Goal: Information Seeking & Learning: Learn about a topic

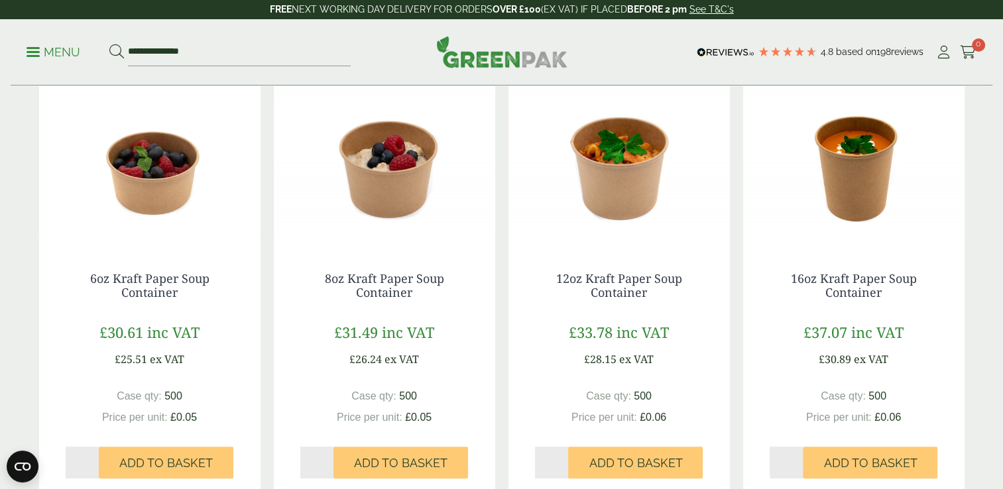
scroll to position [233, 0]
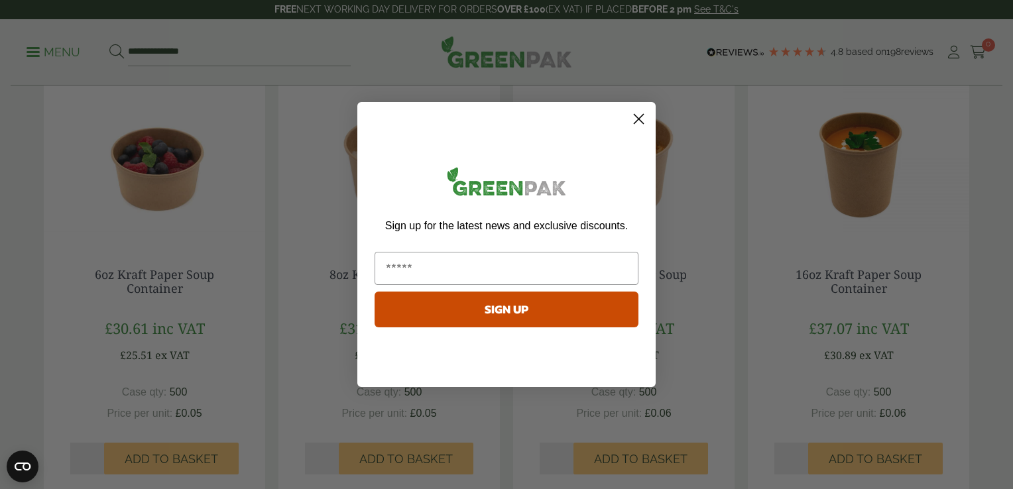
click at [639, 118] on circle "Close dialog" at bounding box center [639, 119] width 22 height 22
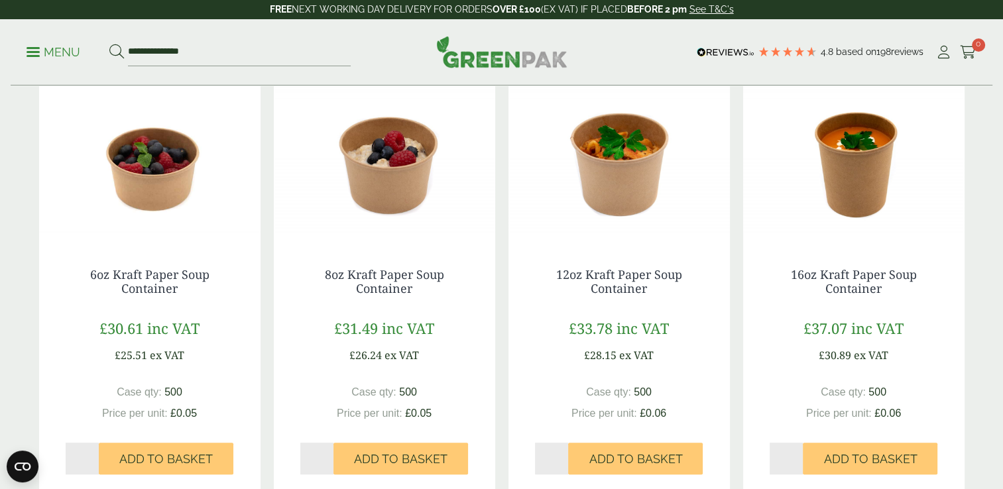
click at [400, 153] on img at bounding box center [384, 159] width 221 height 166
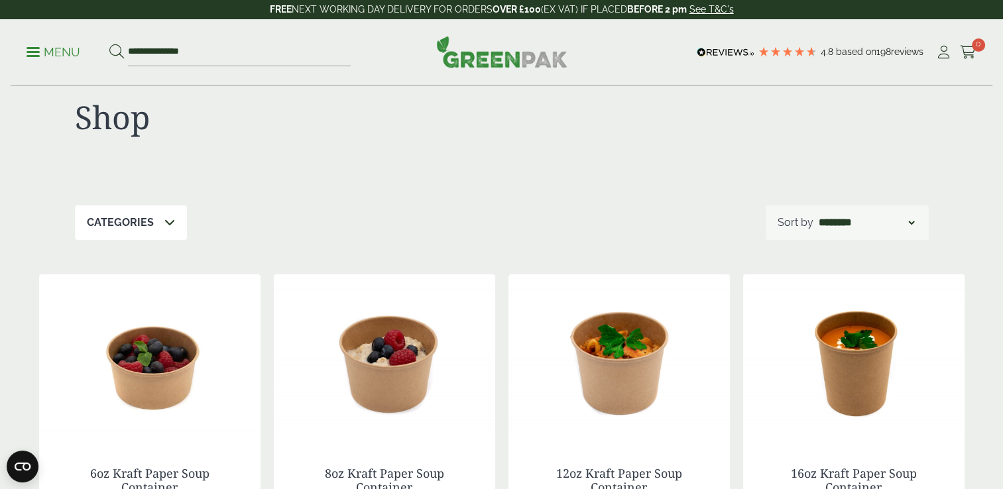
scroll to position [0, 0]
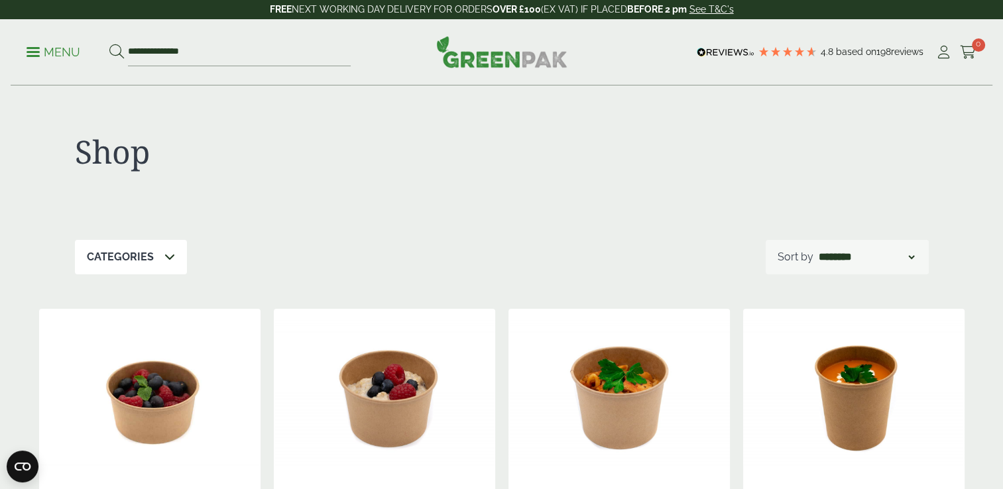
click at [167, 257] on icon at bounding box center [169, 256] width 11 height 11
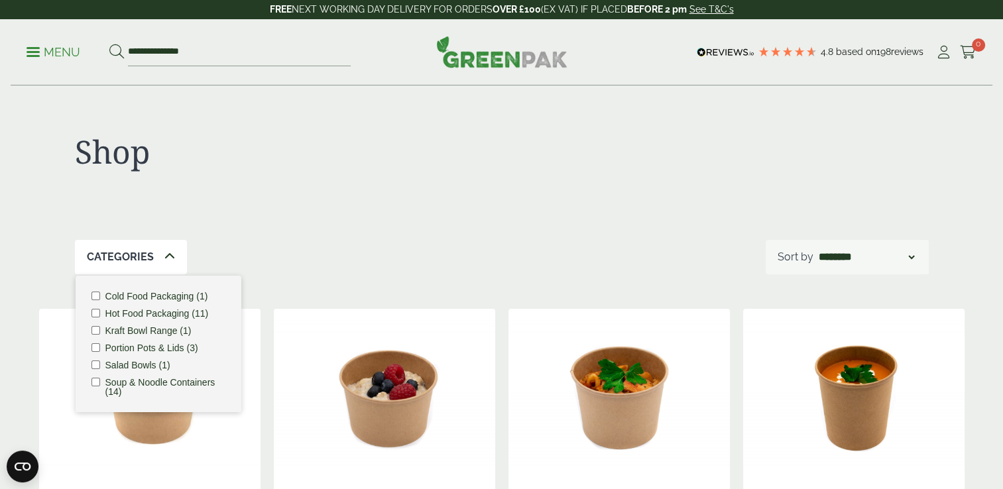
click at [119, 364] on label "Salad Bowls (1)" at bounding box center [137, 365] width 65 height 9
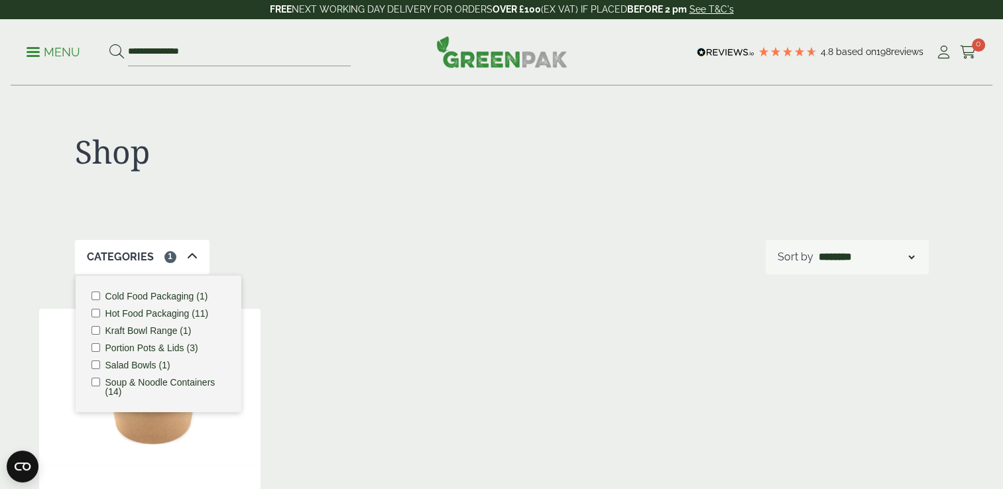
click at [855, 288] on div "Shop Categories 1 Cold Food Packaging (1) Hot Food Packaging (11) Kraft Bowl Ra…" at bounding box center [502, 450] width 942 height 728
drag, startPoint x: 859, startPoint y: 391, endPoint x: 1011, endPoint y: 459, distance: 165.9
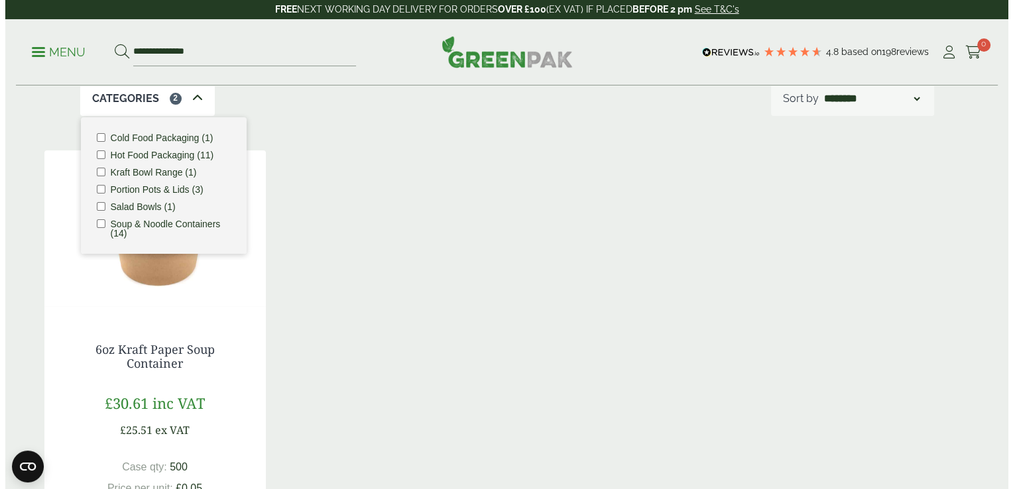
scroll to position [123, 0]
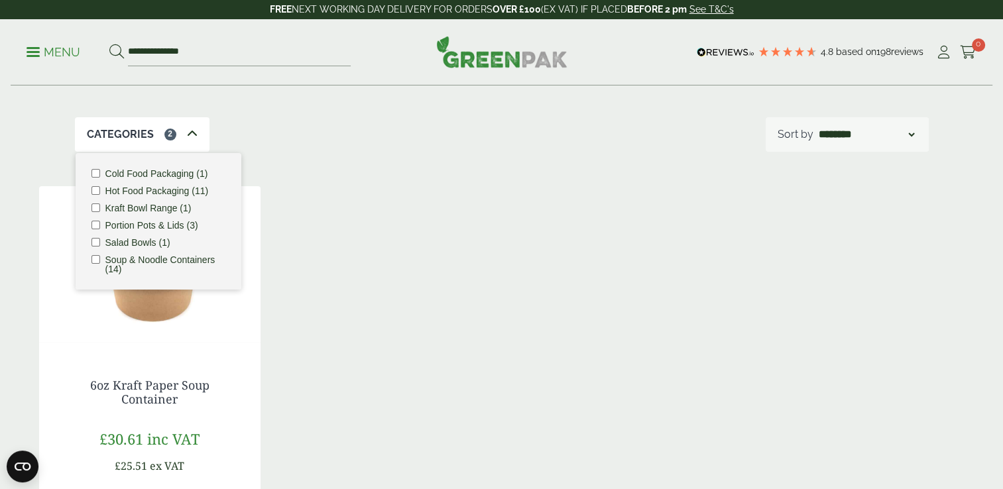
click at [463, 275] on div "6oz Kraft Paper Soup Container £30.61 inc VAT £25.51 ex VAT Case qty: 500 £0.05…" at bounding box center [502, 399] width 926 height 426
click at [36, 52] on span at bounding box center [33, 52] width 13 height 2
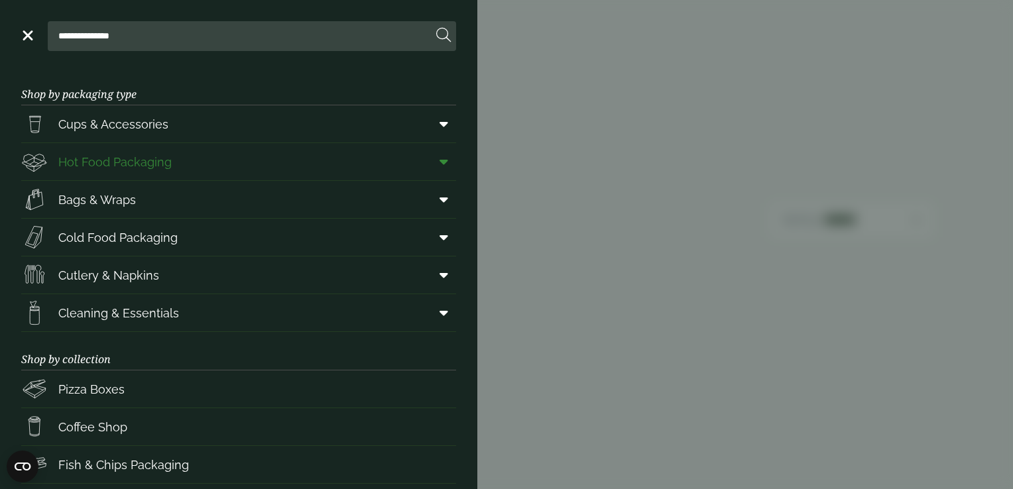
click at [86, 164] on span "Hot Food Packaging" at bounding box center [114, 162] width 113 height 18
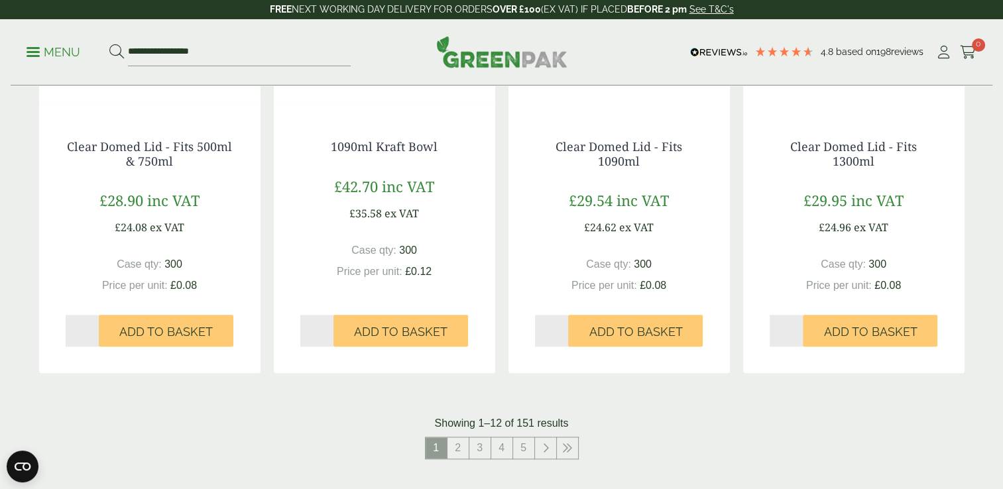
scroll to position [1365, 0]
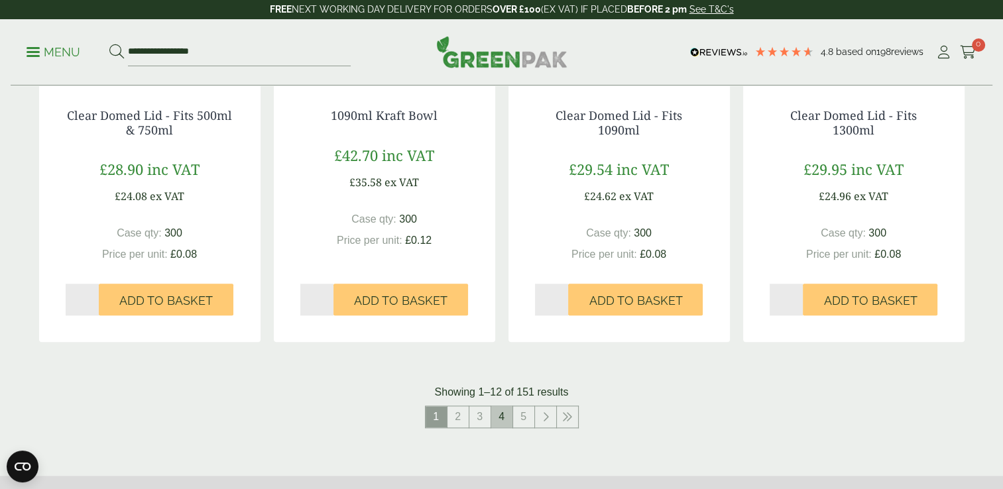
click at [506, 422] on link "4" at bounding box center [501, 416] width 21 height 21
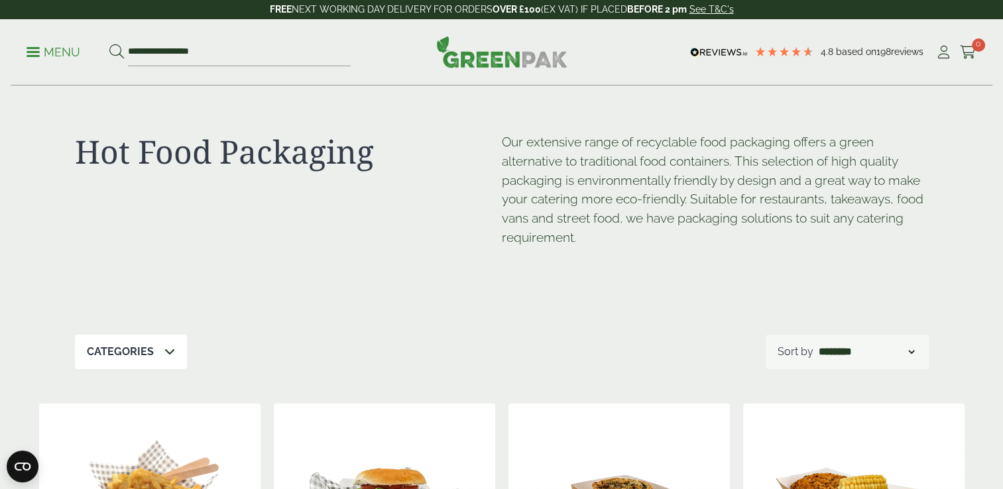
click at [36, 51] on span at bounding box center [33, 52] width 13 height 2
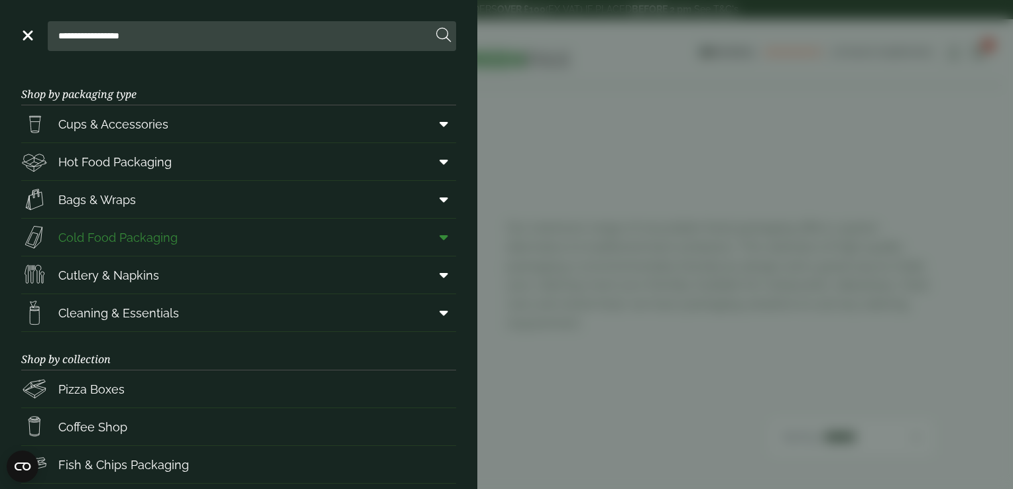
click at [111, 239] on span "Cold Food Packaging" at bounding box center [117, 238] width 119 height 18
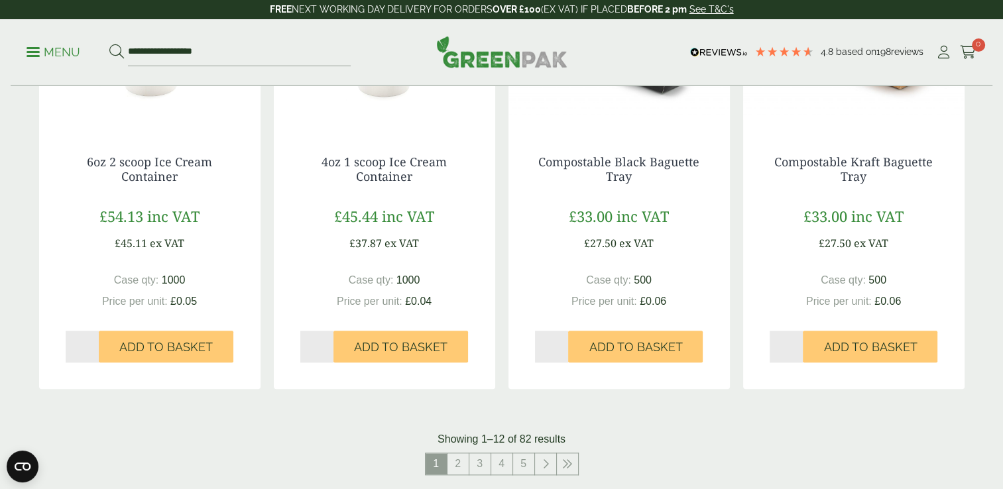
scroll to position [1335, 0]
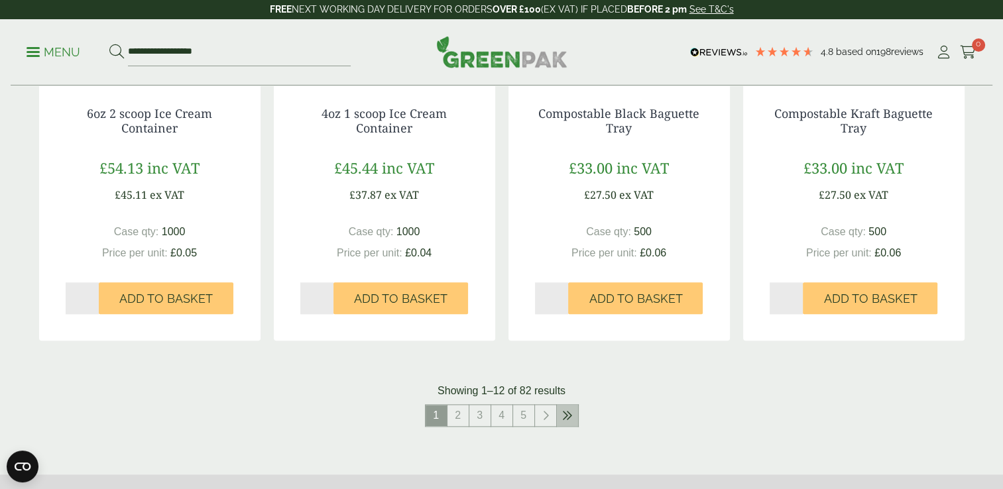
click at [562, 414] on icon at bounding box center [567, 415] width 11 height 11
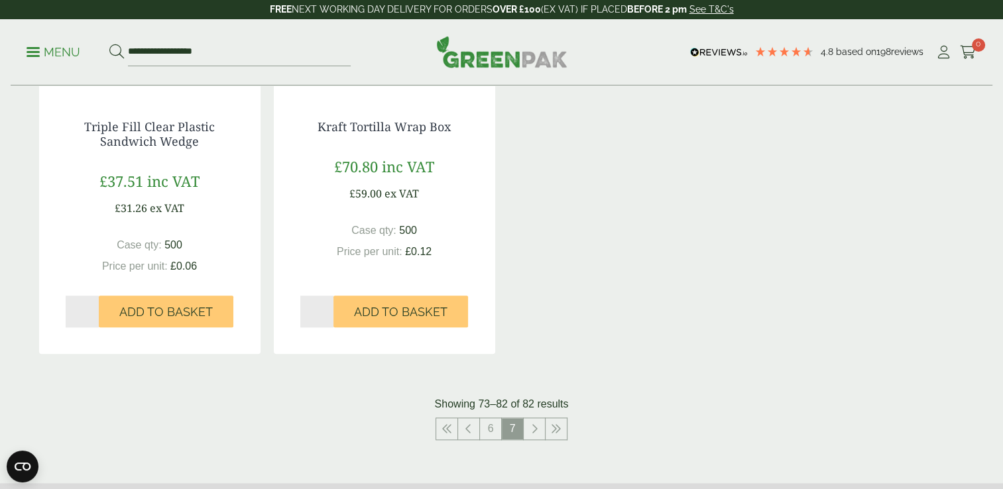
scroll to position [1331, 0]
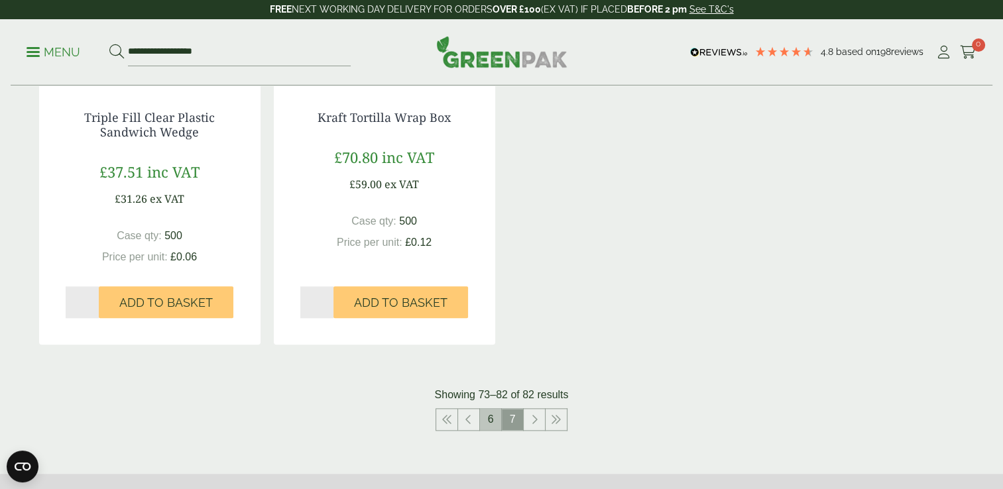
click at [491, 420] on link "6" at bounding box center [490, 419] width 21 height 21
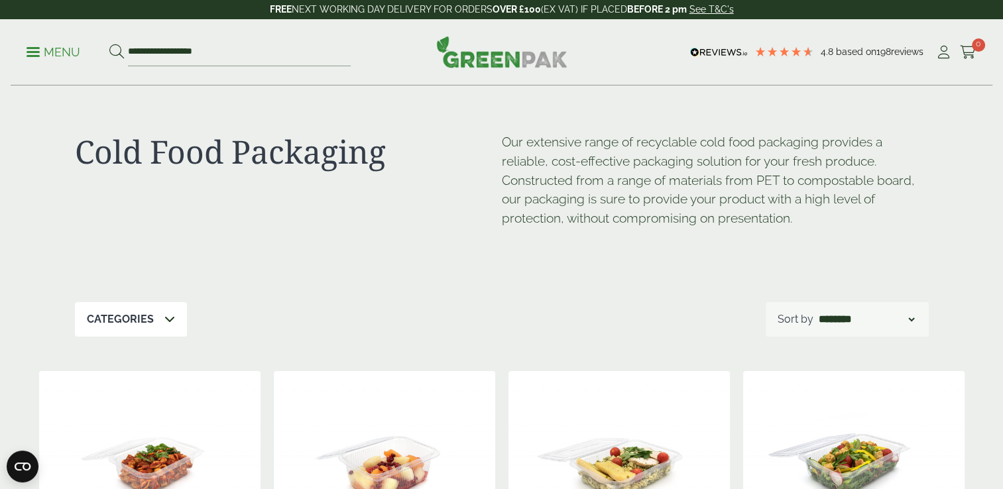
click at [117, 50] on icon at bounding box center [116, 51] width 15 height 15
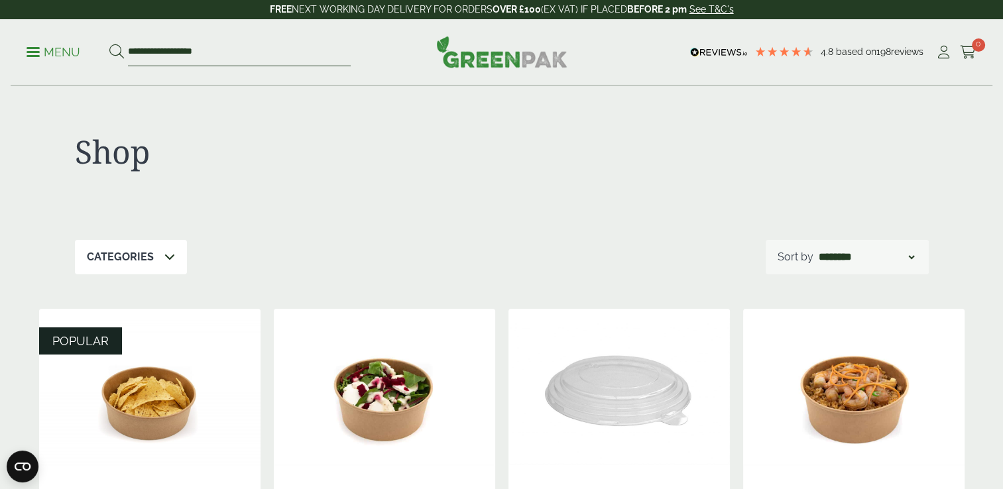
click at [175, 52] on input "**********" at bounding box center [239, 52] width 223 height 28
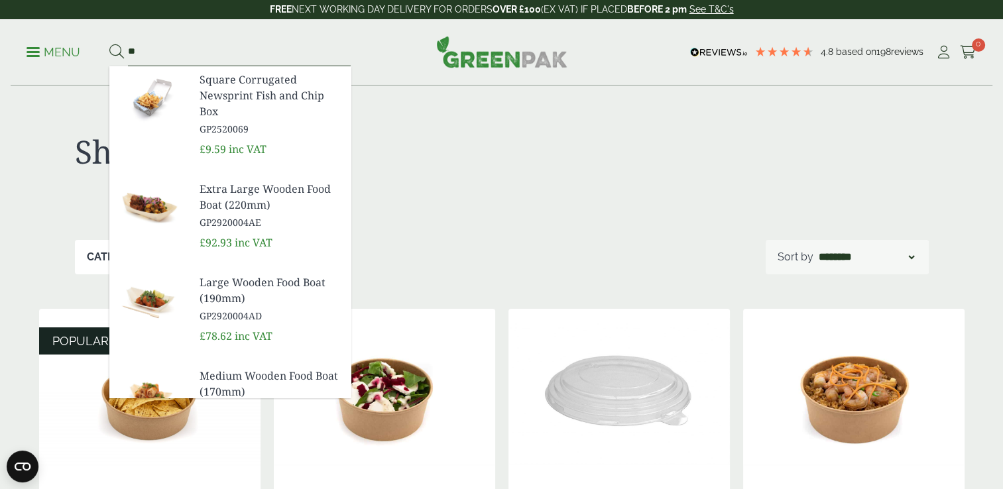
type input "*"
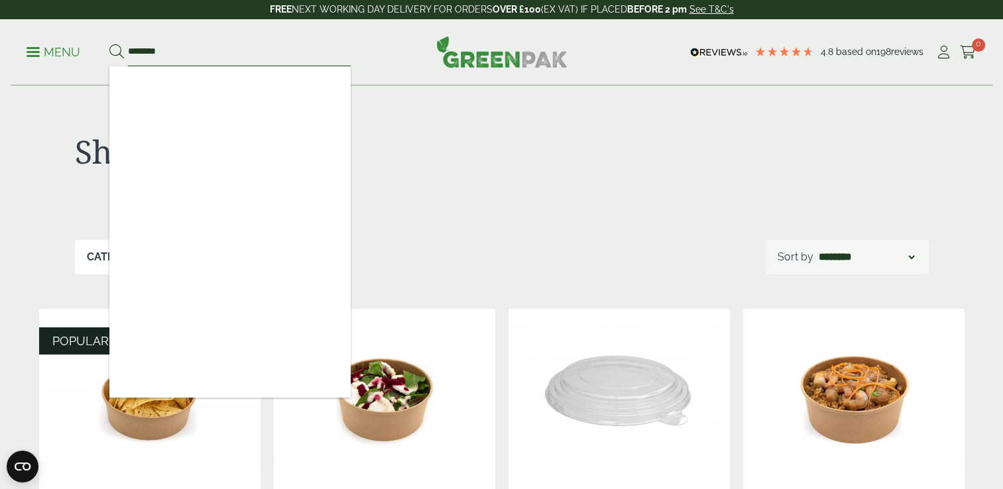
type input "********"
click at [109, 44] on button at bounding box center [116, 52] width 15 height 17
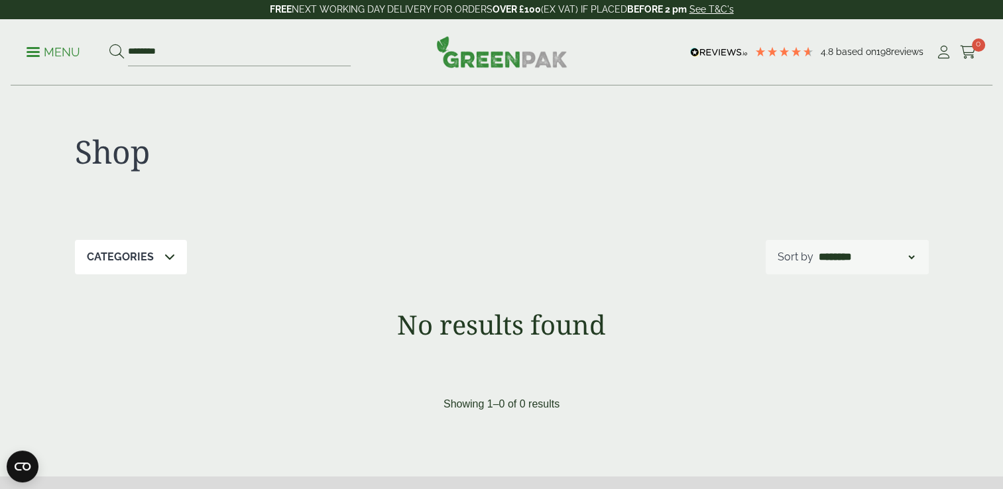
click at [47, 50] on p "Menu" at bounding box center [54, 52] width 54 height 16
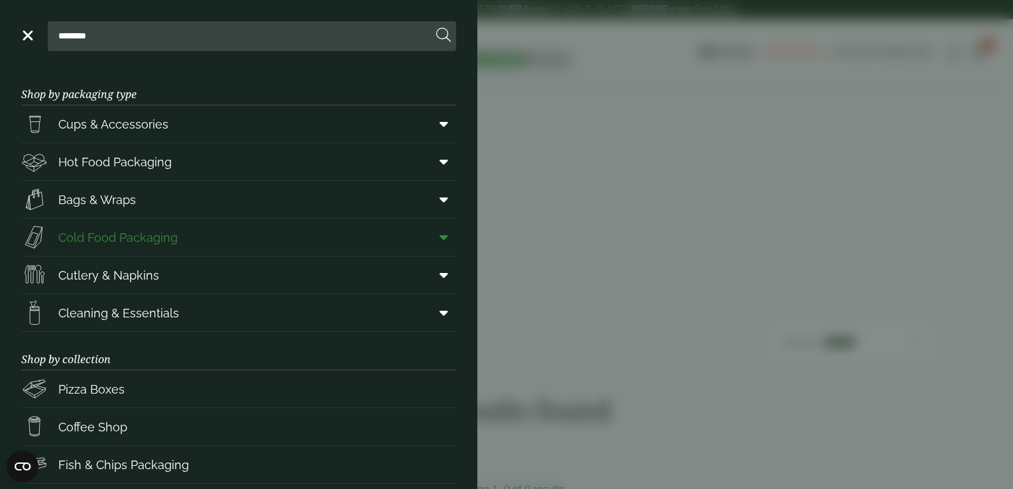
click at [95, 231] on span "Cold Food Packaging" at bounding box center [117, 238] width 119 height 18
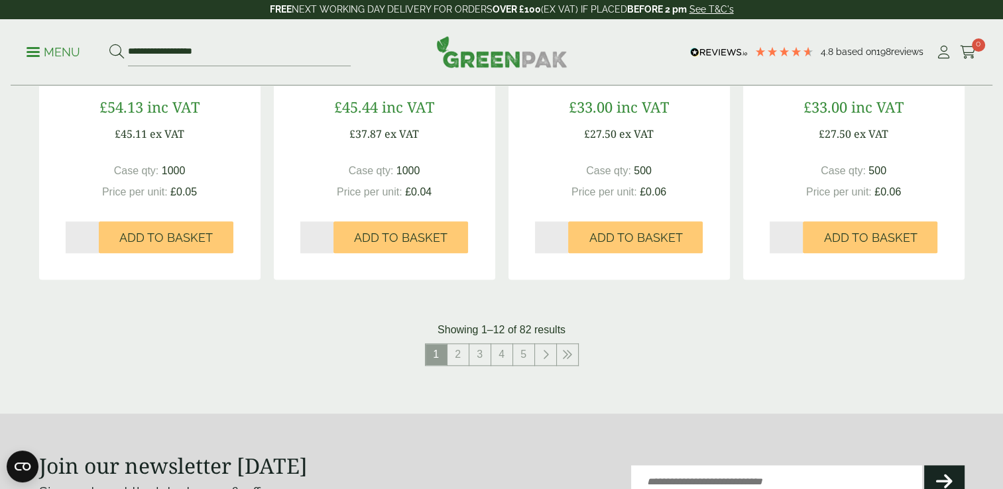
scroll to position [1405, 0]
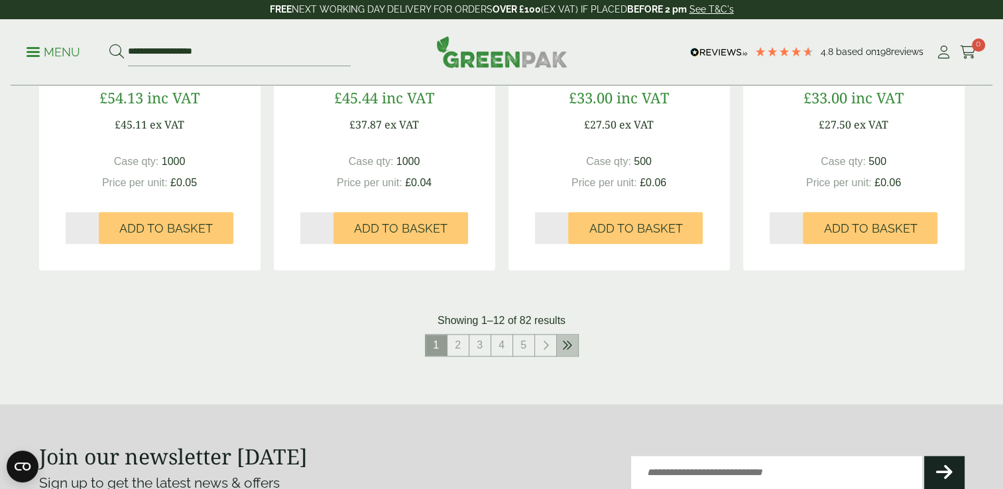
click at [565, 341] on icon at bounding box center [567, 345] width 11 height 11
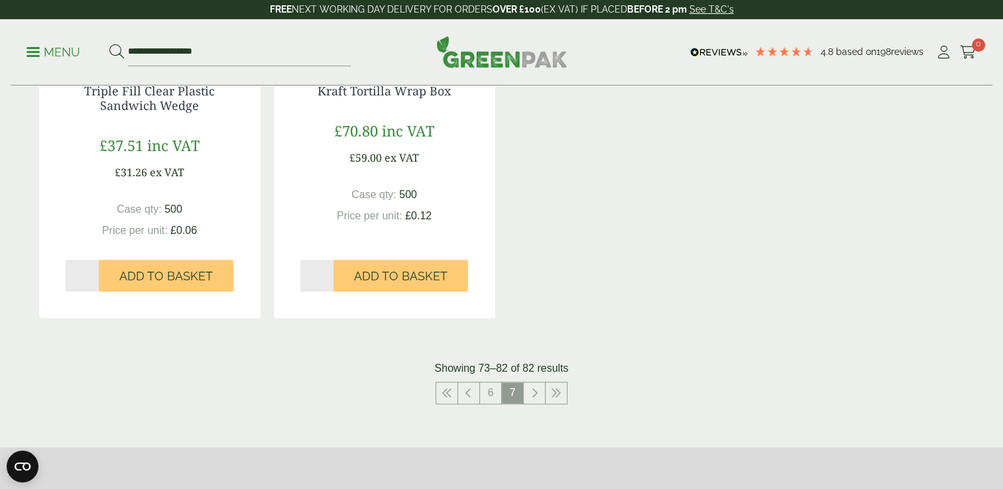
scroll to position [1375, 0]
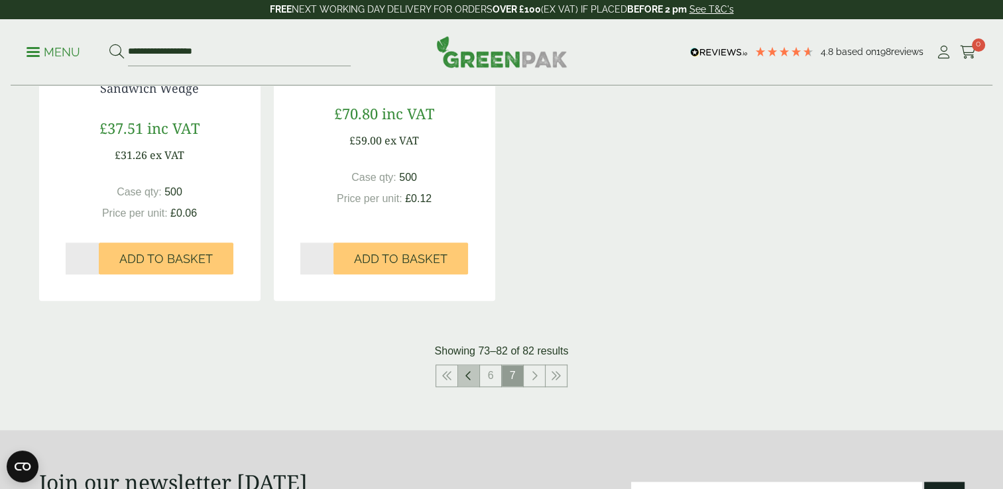
click at [469, 374] on icon at bounding box center [469, 376] width 7 height 11
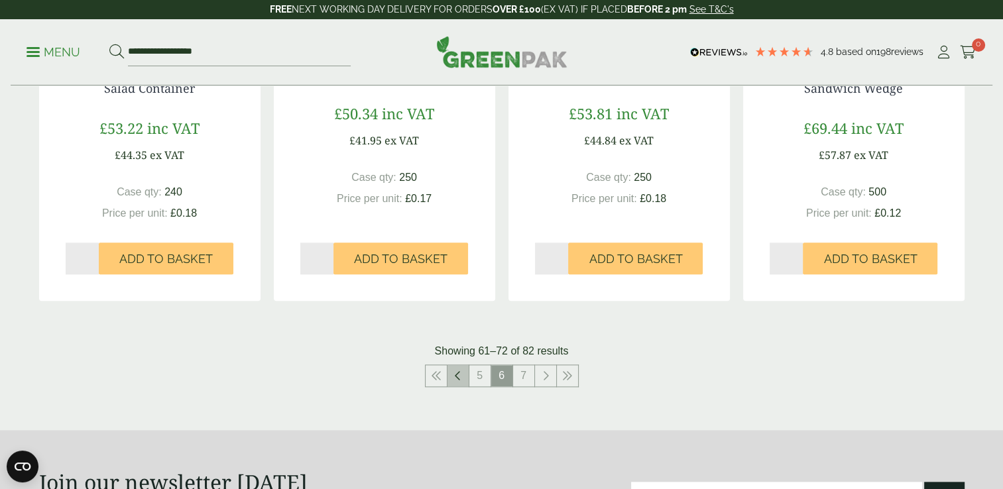
click at [457, 371] on icon at bounding box center [458, 376] width 7 height 11
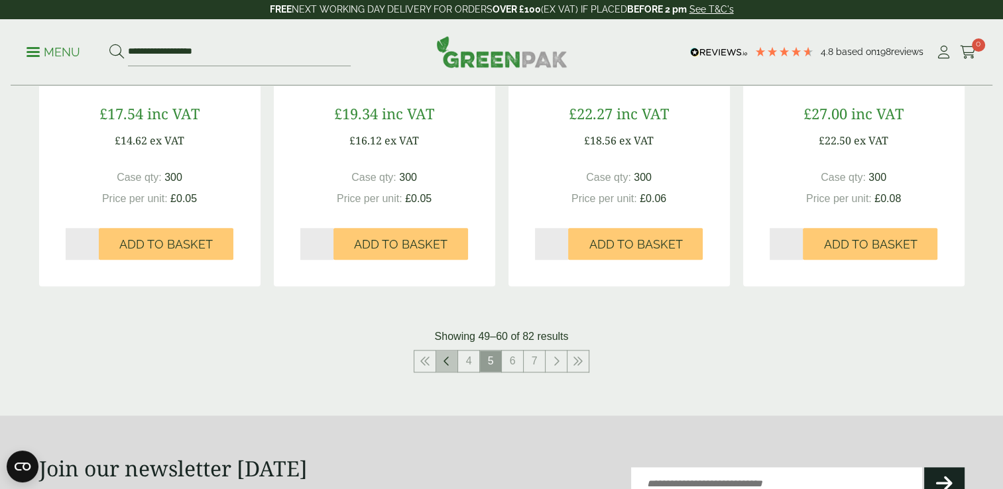
click at [445, 358] on icon at bounding box center [447, 361] width 7 height 11
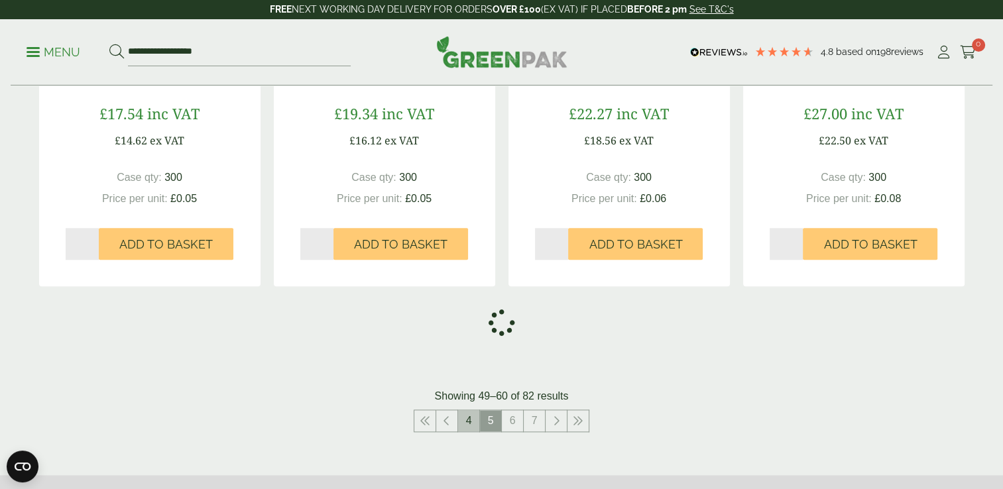
click at [467, 420] on link "4" at bounding box center [468, 420] width 21 height 21
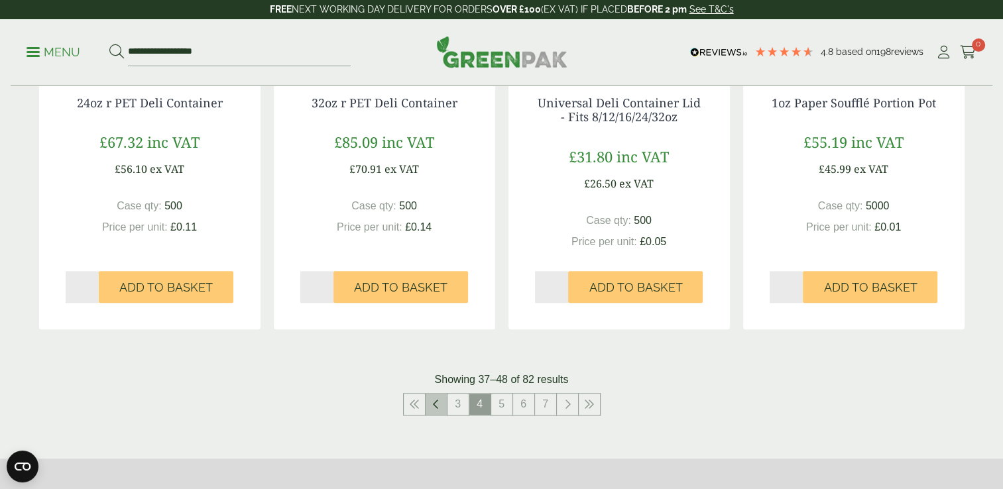
click at [438, 404] on icon at bounding box center [436, 404] width 7 height 11
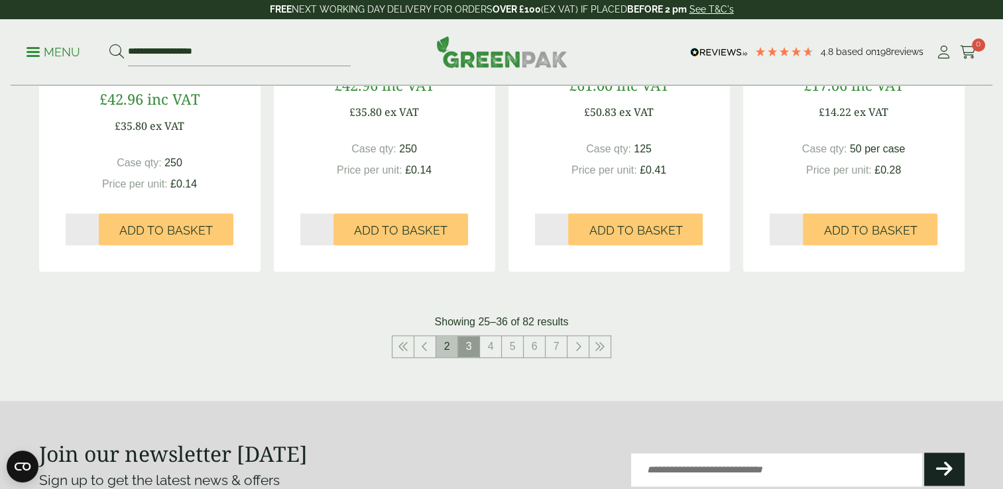
click at [446, 341] on link "2" at bounding box center [446, 346] width 21 height 21
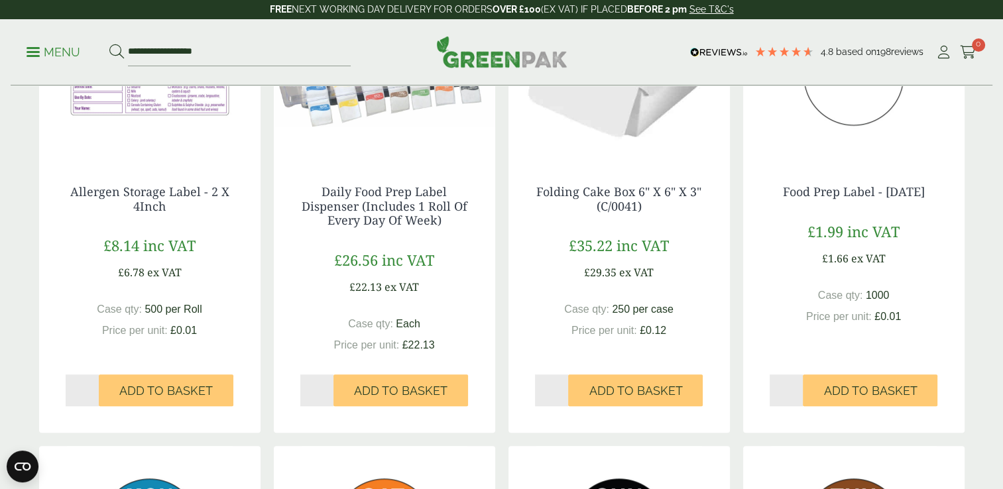
scroll to position [725, 0]
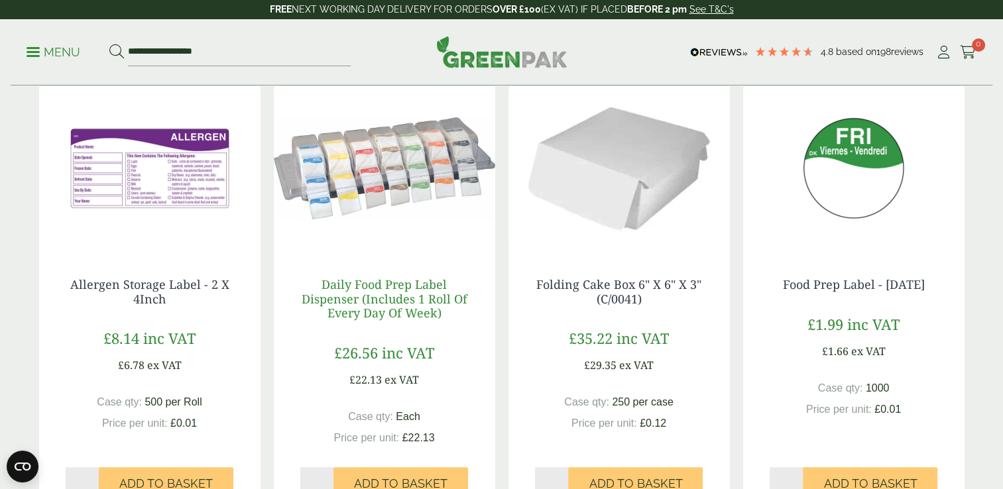
click at [393, 284] on link "Daily Food Prep Label Dispenser (Includes 1 Roll Of Every Day Of Week)" at bounding box center [385, 299] width 166 height 44
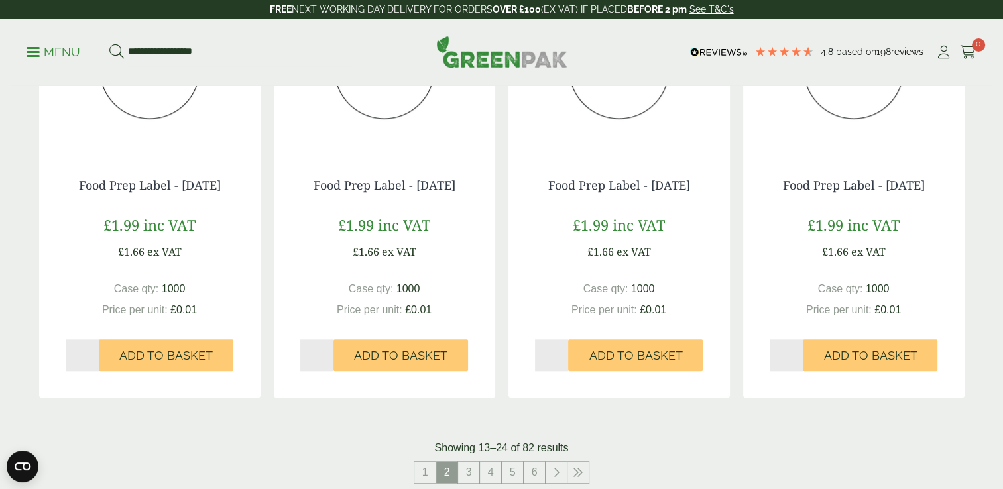
scroll to position [1291, 0]
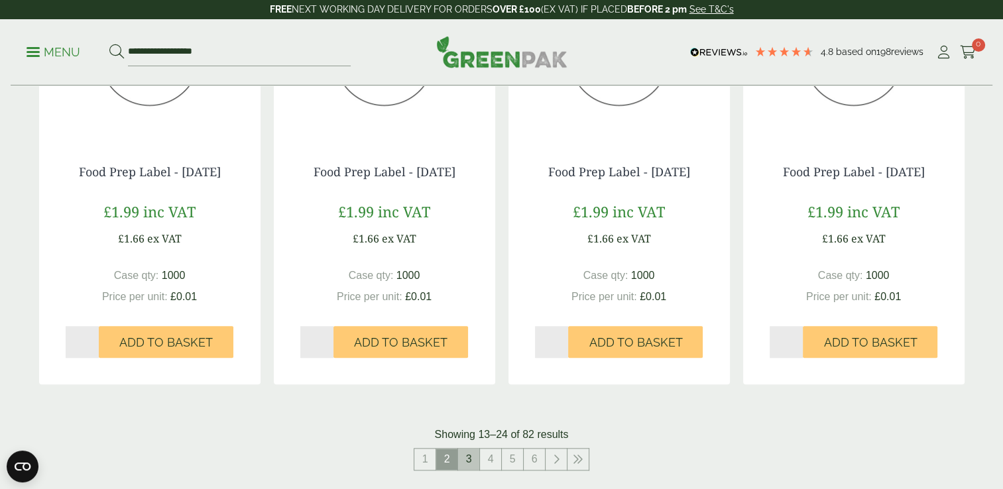
click at [466, 460] on link "3" at bounding box center [468, 459] width 21 height 21
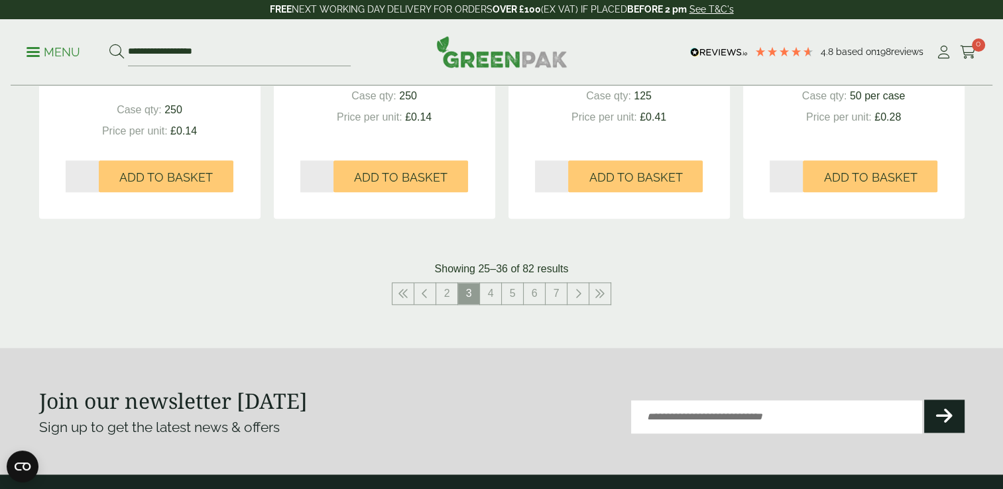
scroll to position [1441, 0]
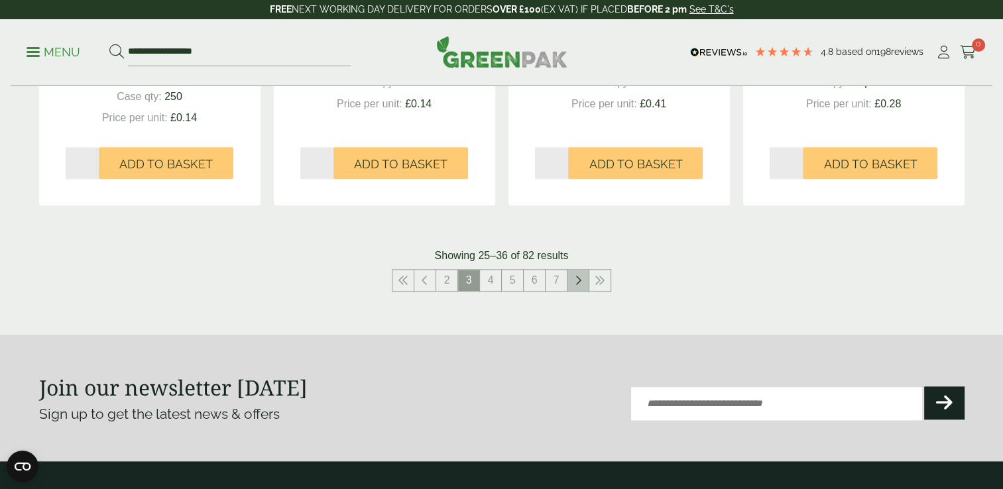
click at [576, 279] on icon at bounding box center [578, 280] width 7 height 11
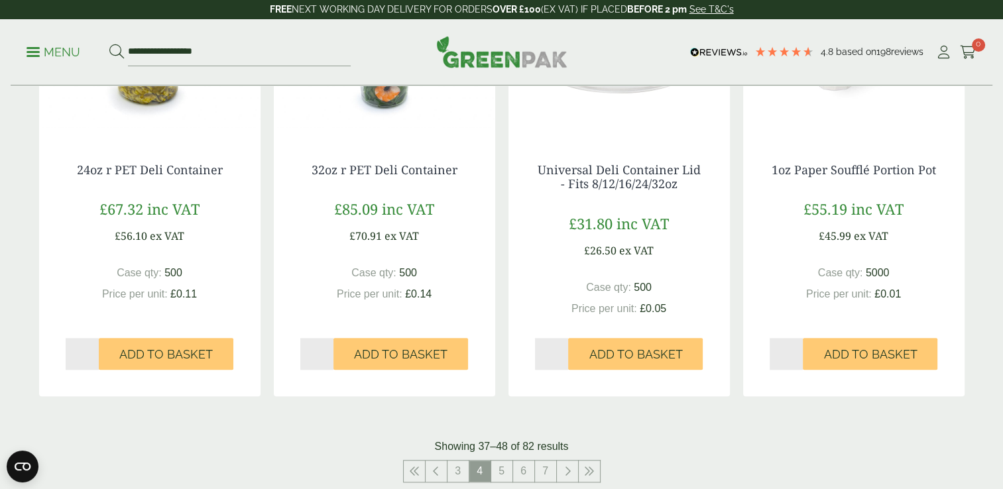
scroll to position [1339, 0]
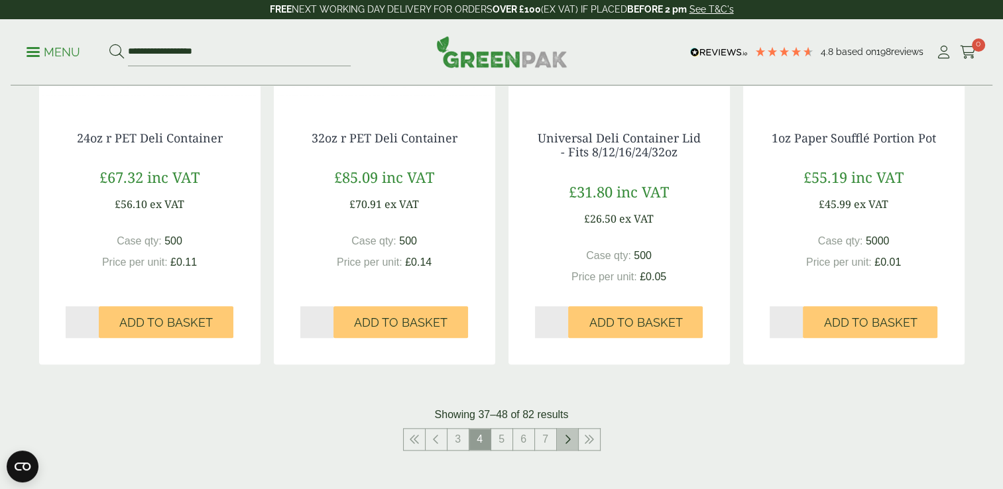
click at [568, 441] on icon at bounding box center [567, 439] width 7 height 11
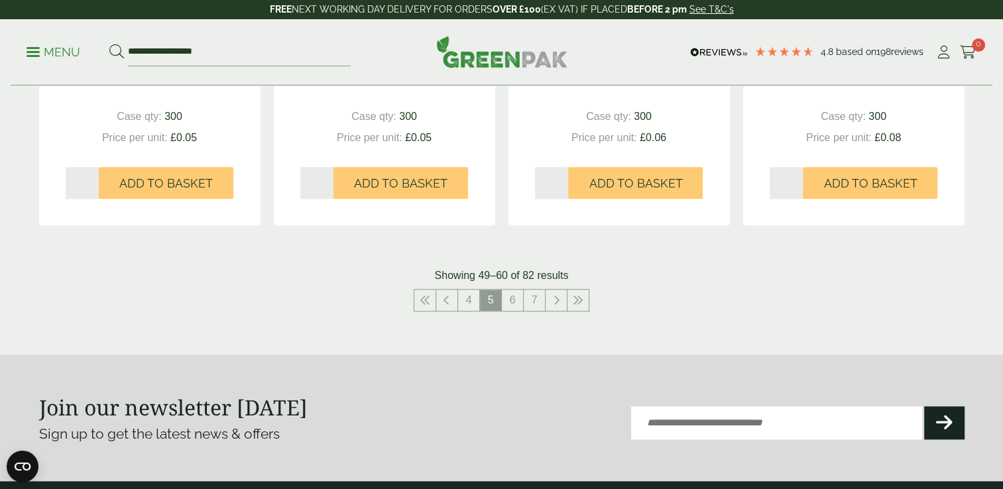
scroll to position [1471, 0]
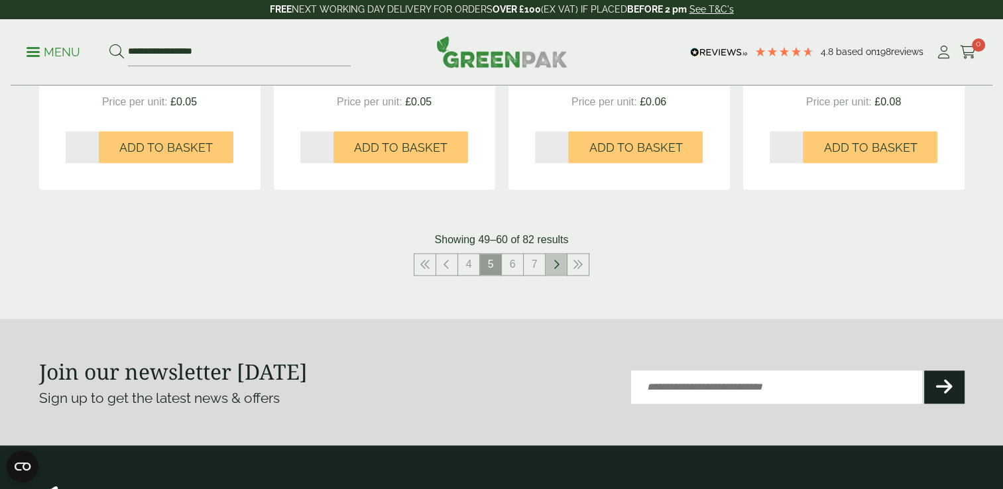
click at [554, 271] on link at bounding box center [556, 264] width 21 height 21
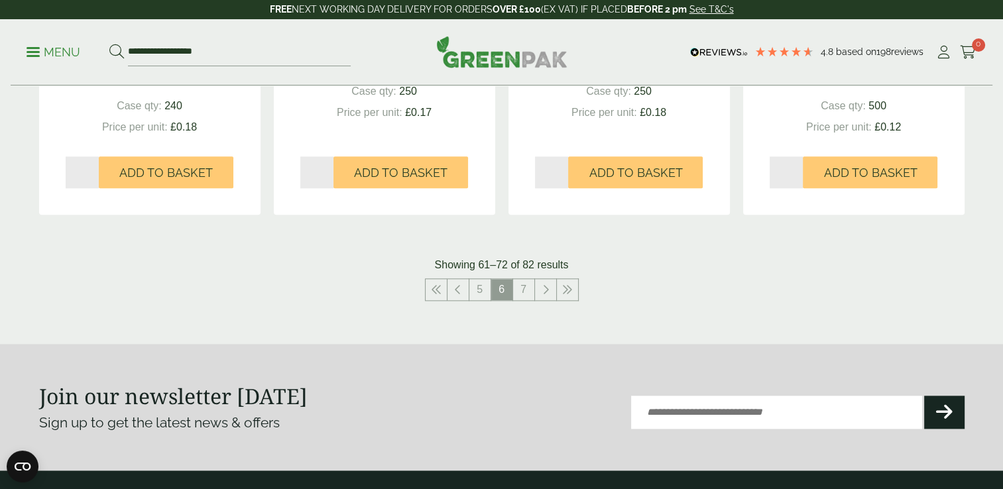
scroll to position [1469, 0]
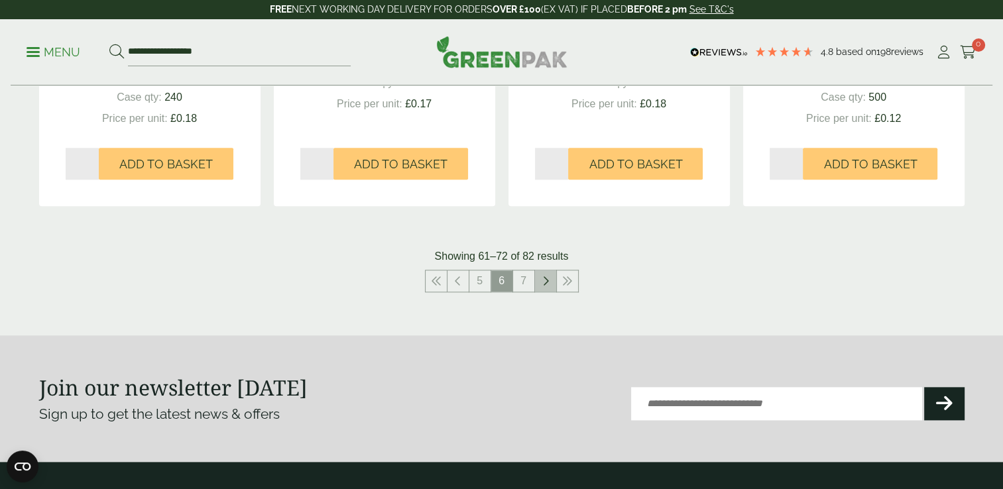
click at [552, 285] on link at bounding box center [545, 281] width 21 height 21
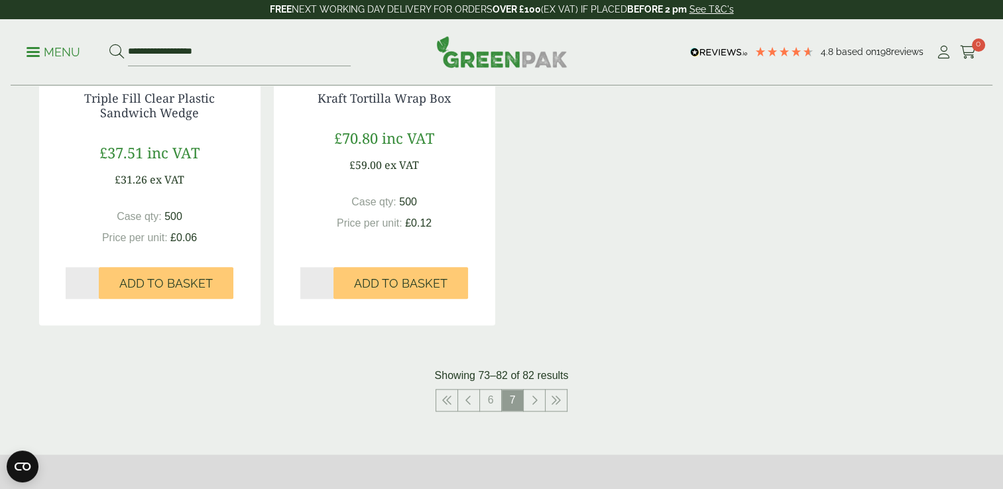
scroll to position [1443, 0]
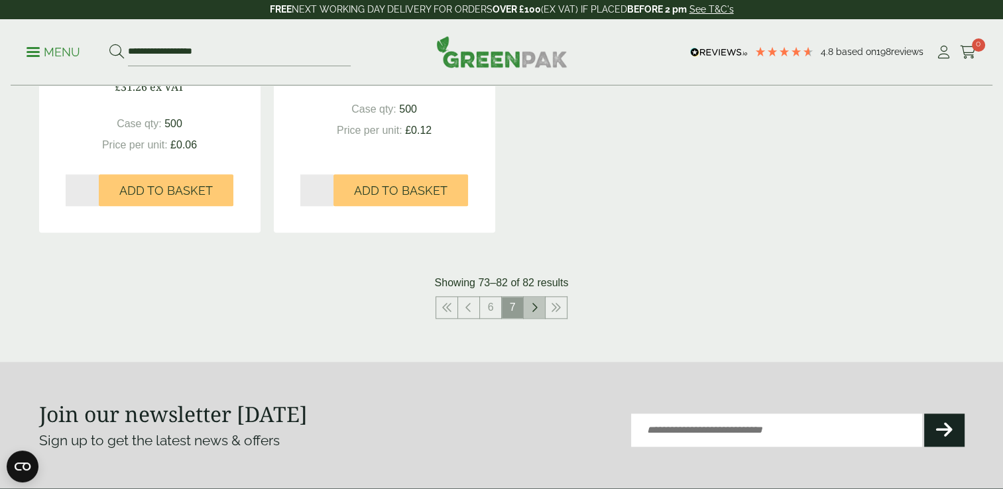
click at [533, 302] on icon at bounding box center [534, 307] width 7 height 11
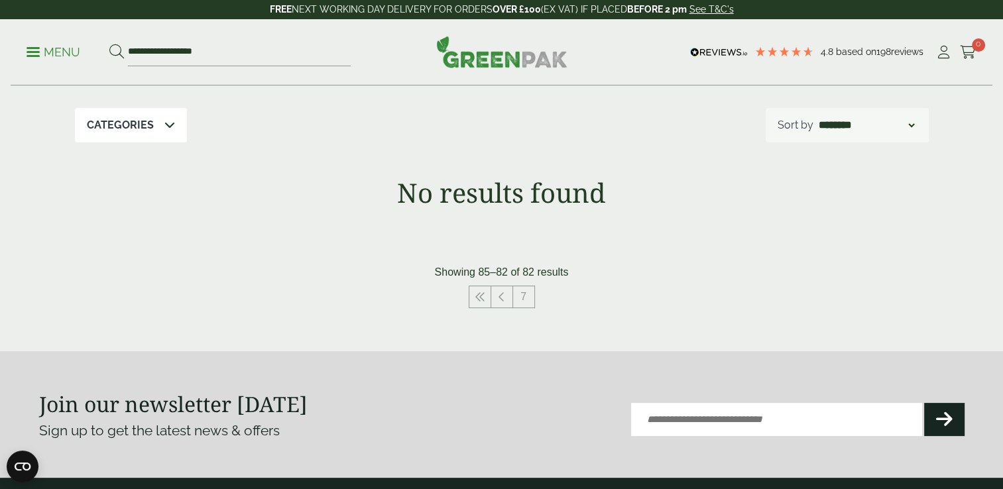
scroll to position [243, 0]
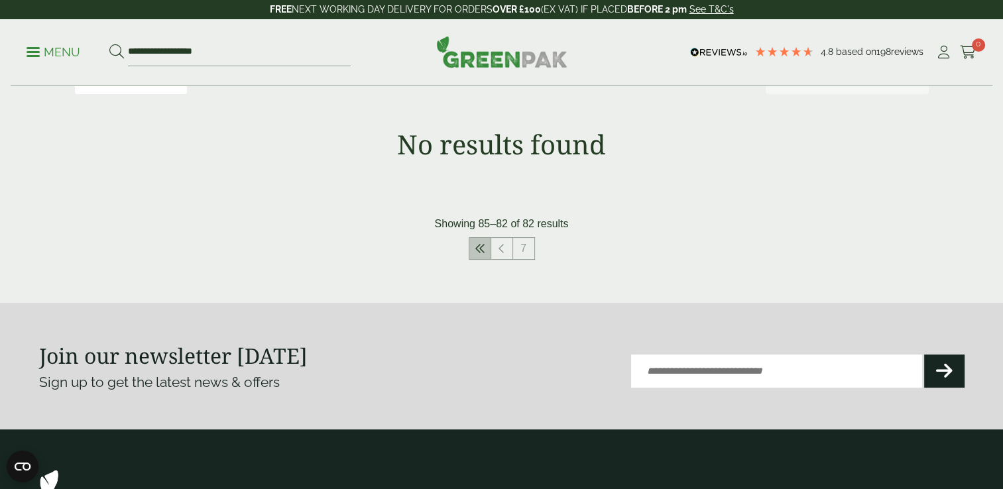
click at [483, 249] on icon at bounding box center [480, 248] width 11 height 11
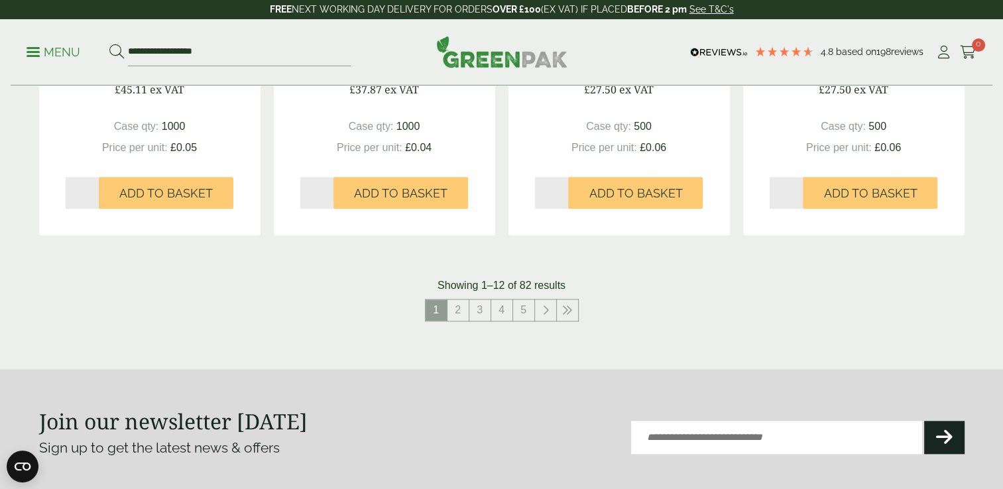
scroll to position [1493, 0]
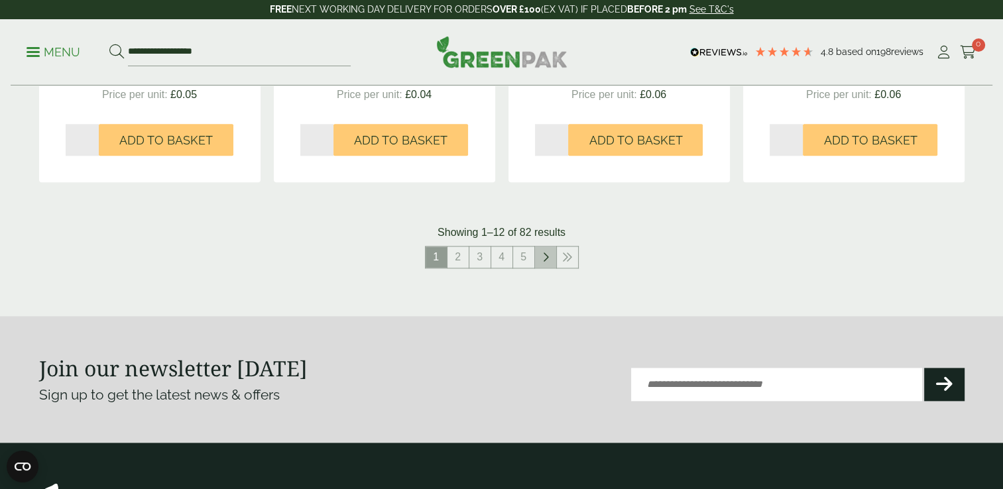
click at [543, 256] on icon at bounding box center [545, 257] width 7 height 11
click at [554, 256] on icon at bounding box center [556, 257] width 7 height 11
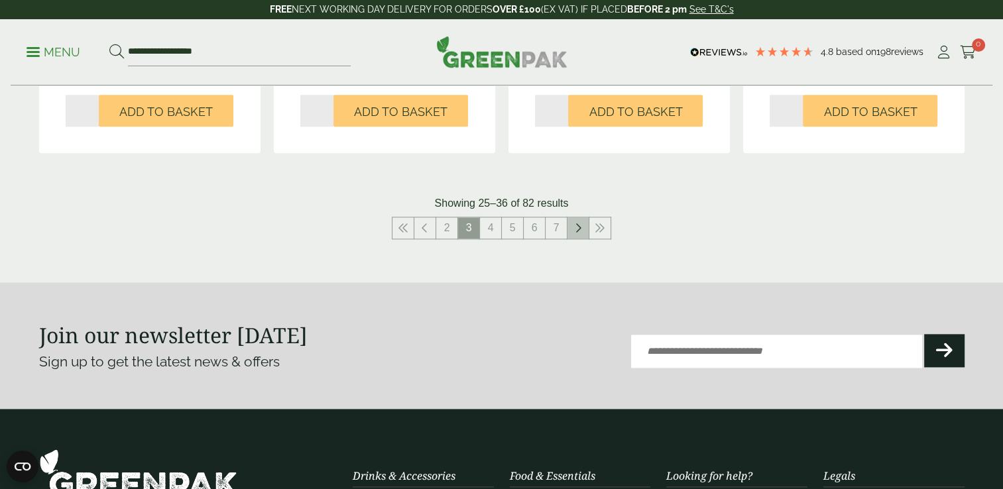
click at [580, 230] on icon at bounding box center [578, 228] width 7 height 11
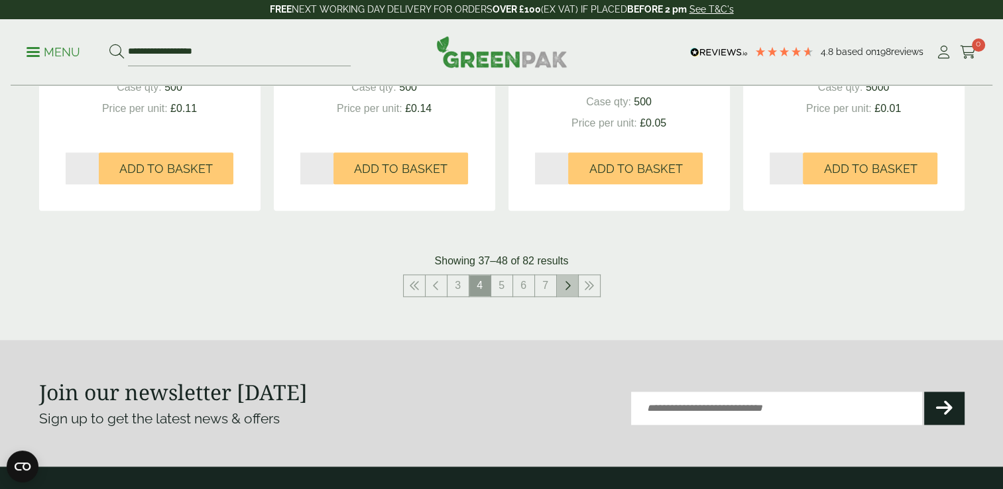
click at [572, 286] on link at bounding box center [567, 285] width 21 height 21
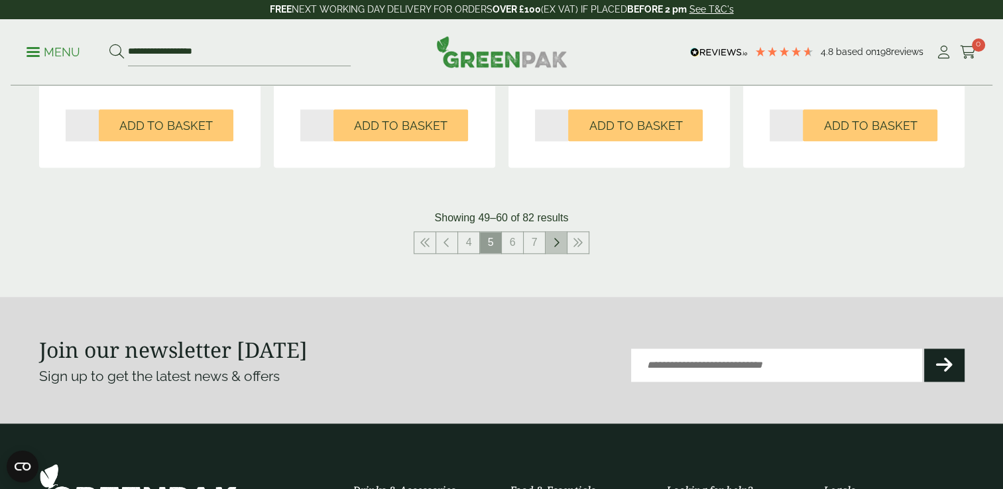
click at [554, 240] on icon at bounding box center [556, 242] width 7 height 11
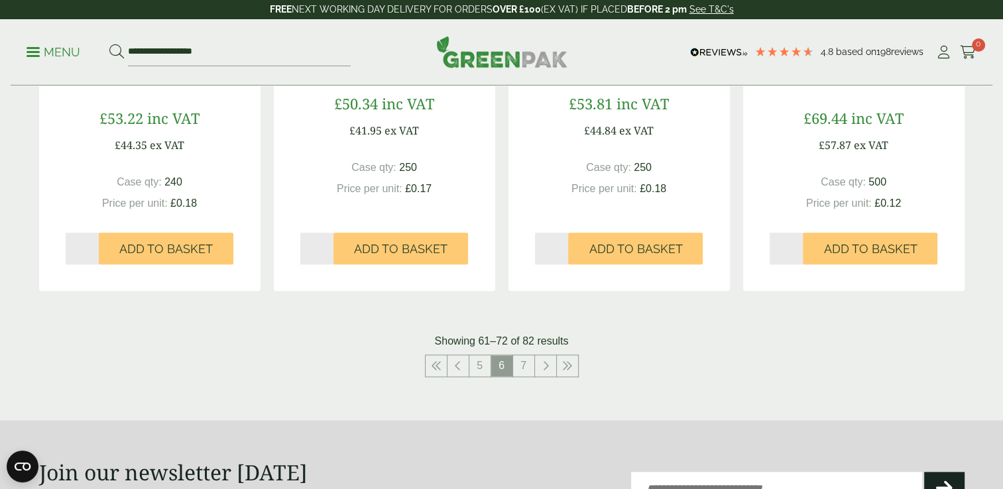
scroll to position [1406, 0]
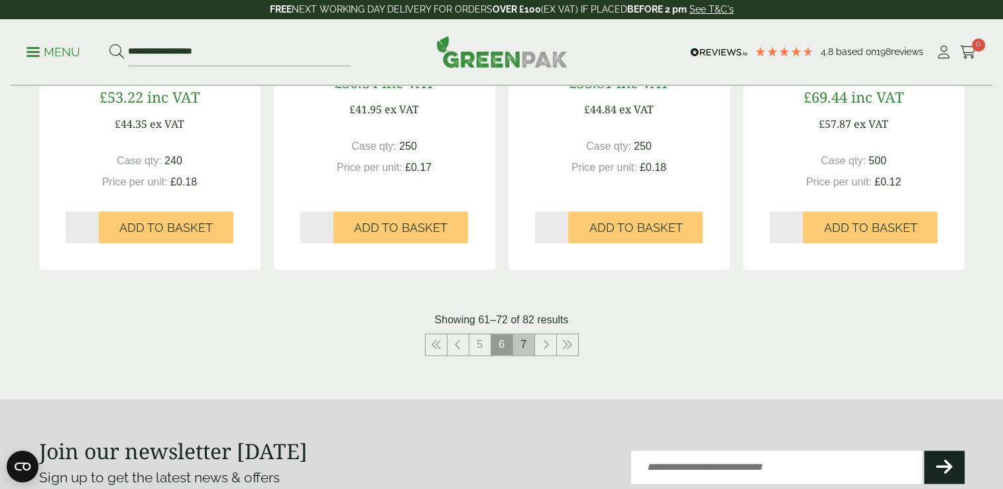
click at [522, 341] on link "7" at bounding box center [523, 344] width 21 height 21
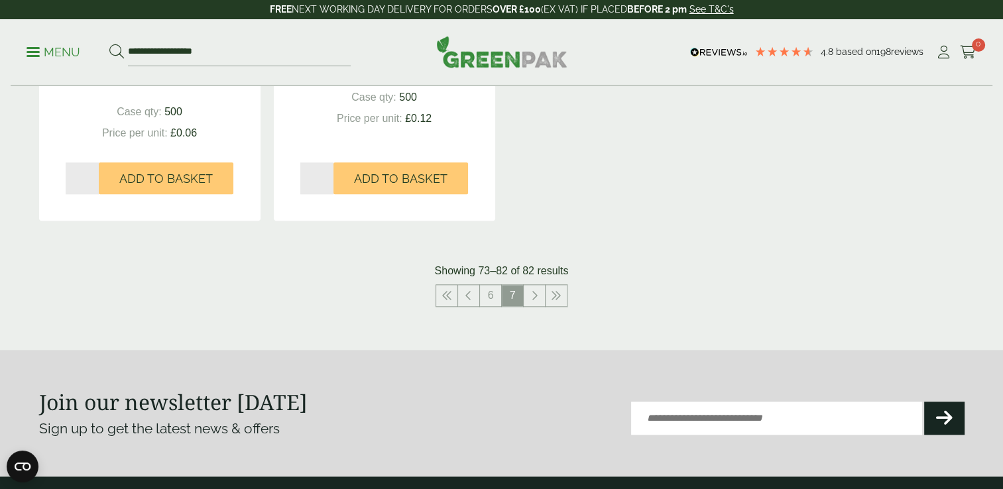
scroll to position [1481, 0]
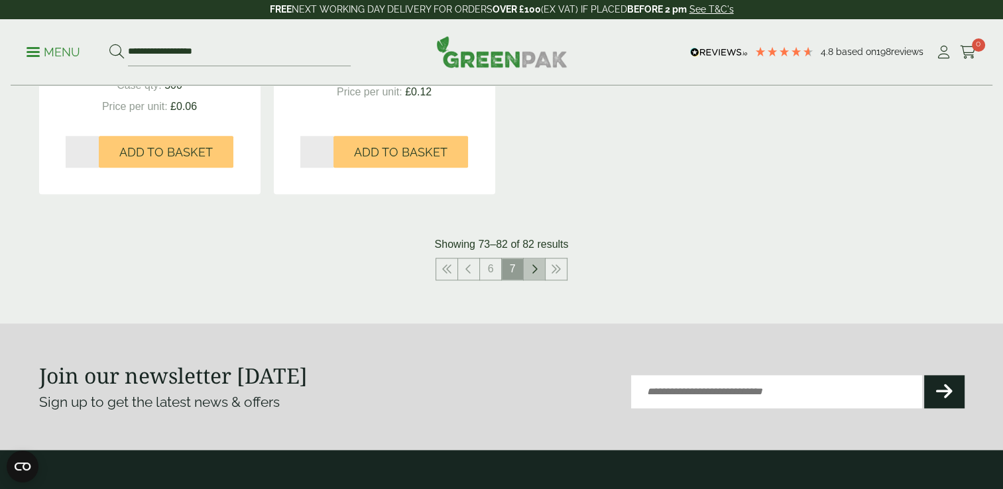
click at [533, 264] on icon at bounding box center [534, 269] width 7 height 11
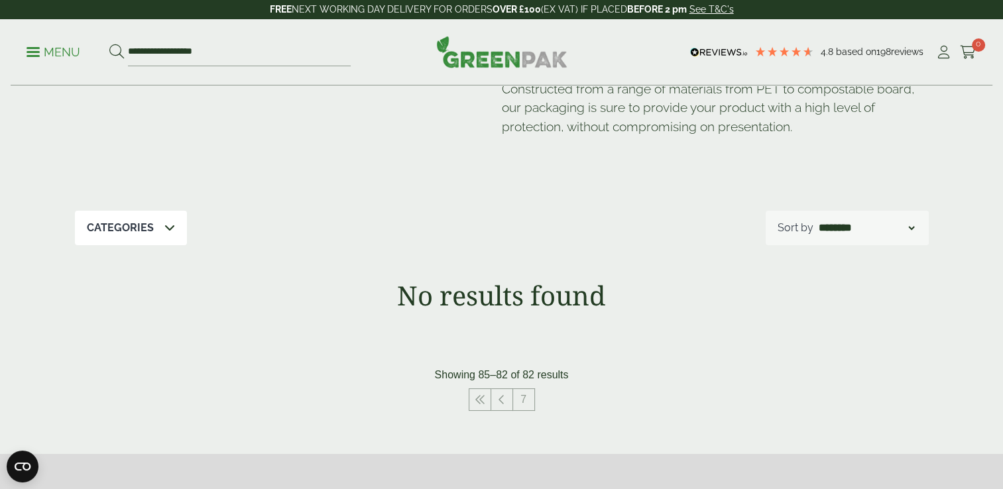
scroll to position [56, 0]
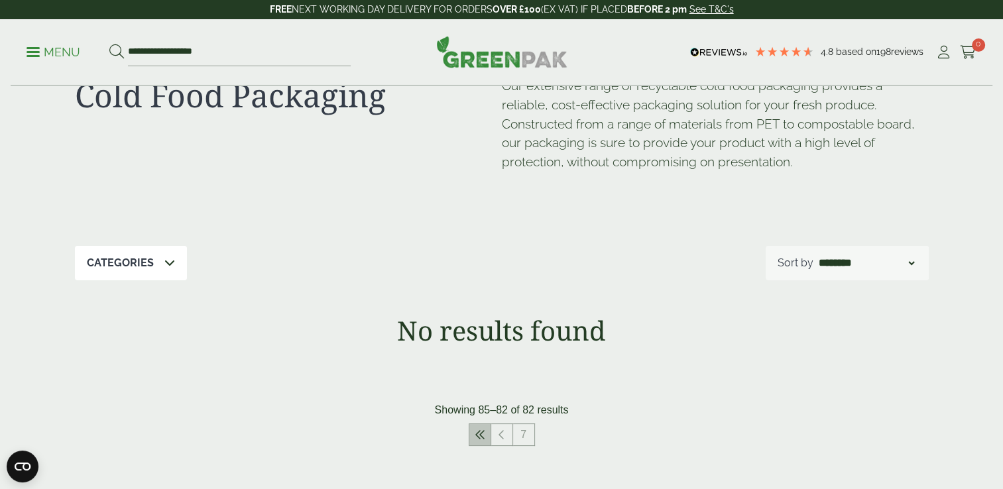
click at [480, 433] on icon at bounding box center [480, 435] width 11 height 11
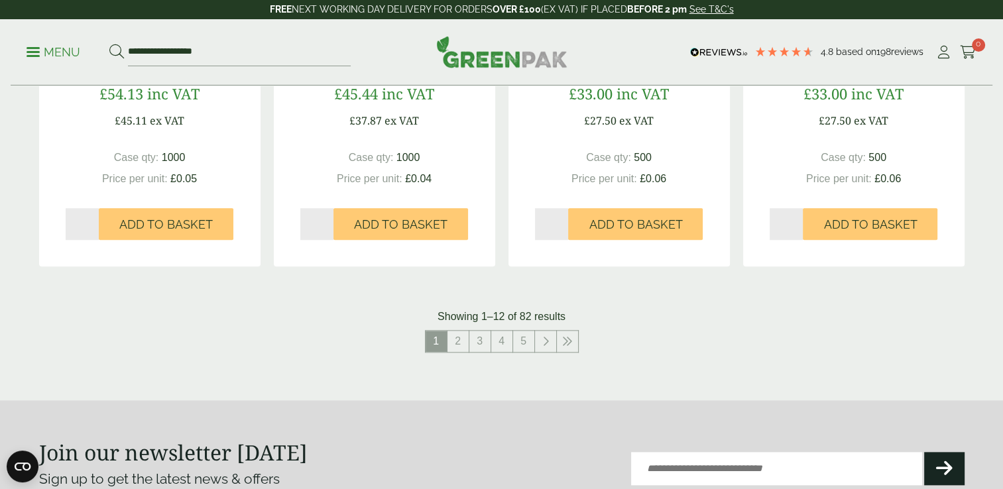
scroll to position [1497, 0]
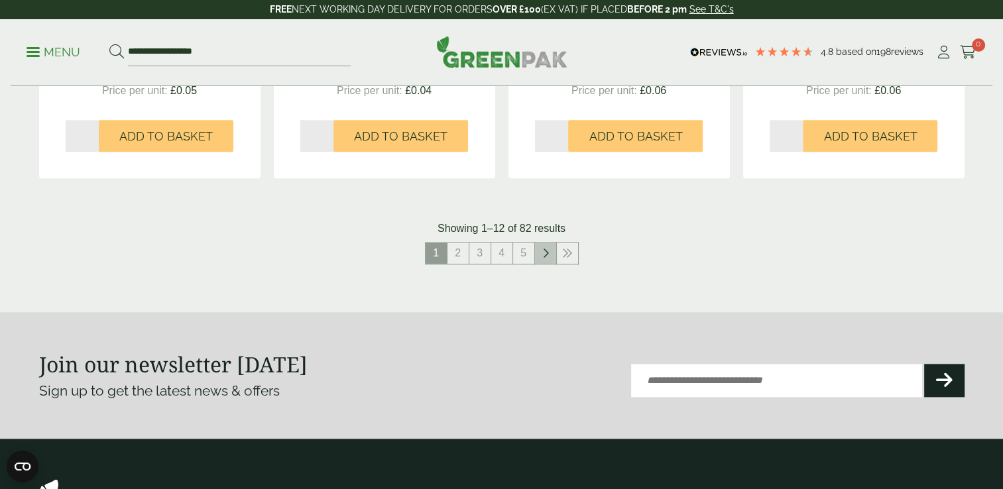
click at [545, 250] on icon at bounding box center [545, 253] width 7 height 11
click at [550, 250] on link at bounding box center [556, 253] width 21 height 21
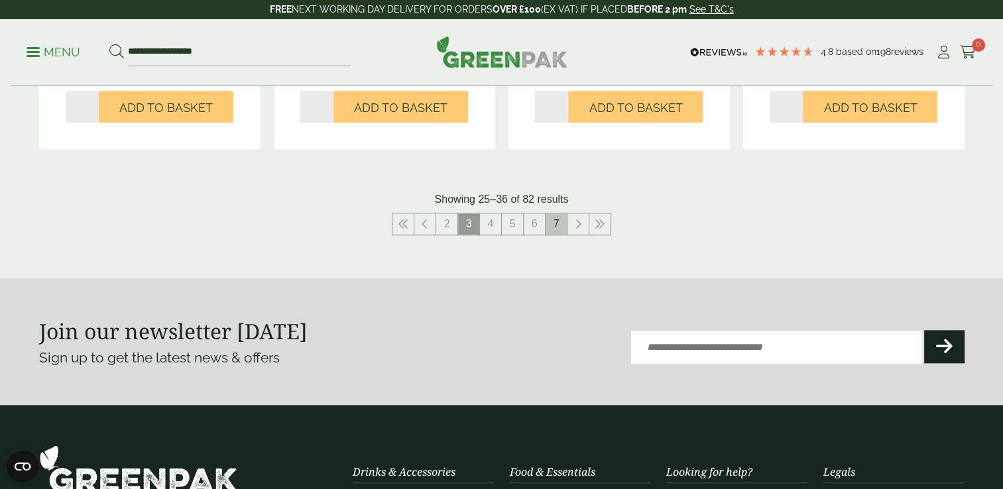
click at [560, 225] on link "7" at bounding box center [556, 224] width 21 height 21
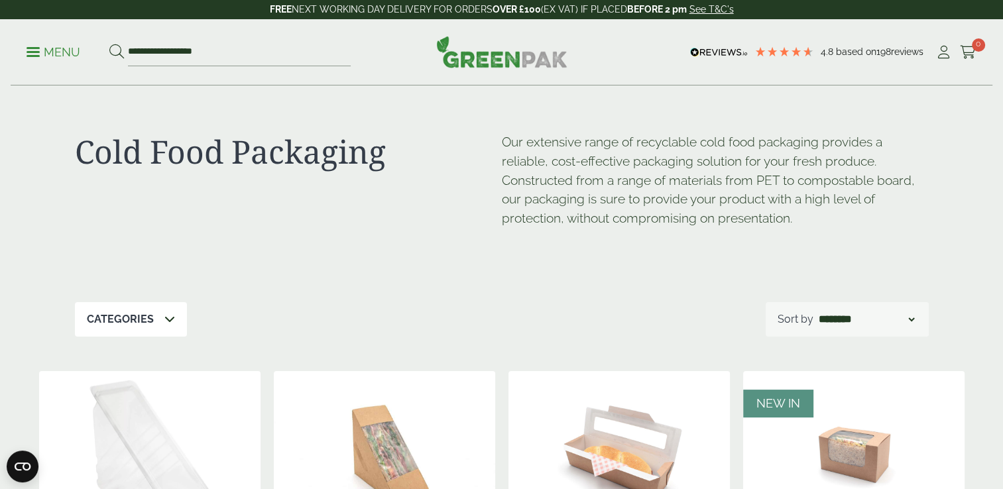
click at [168, 322] on icon at bounding box center [169, 319] width 11 height 11
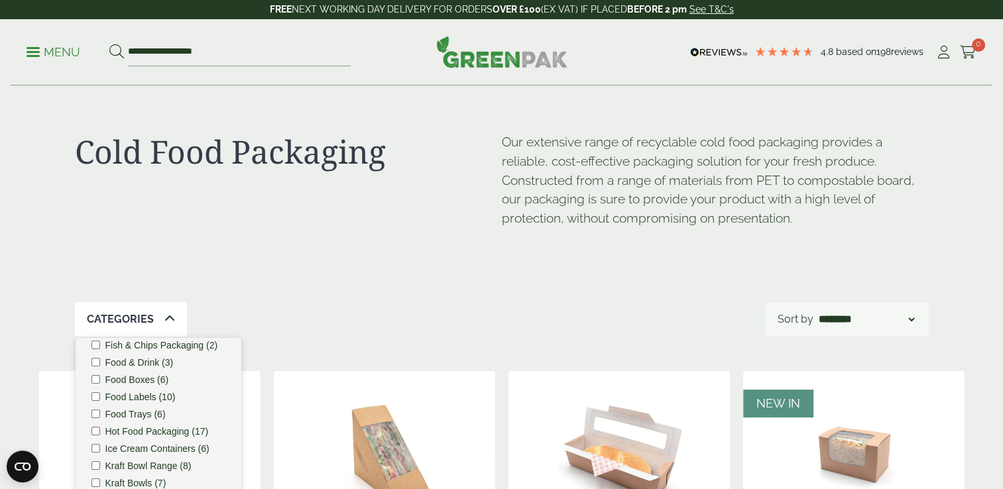
scroll to position [174, 0]
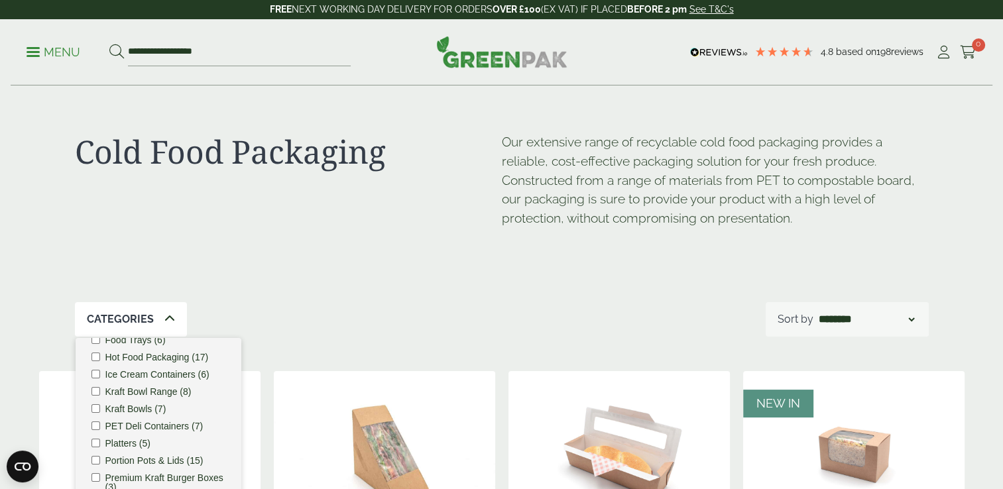
click at [123, 448] on label "Platters (5)" at bounding box center [127, 443] width 45 height 9
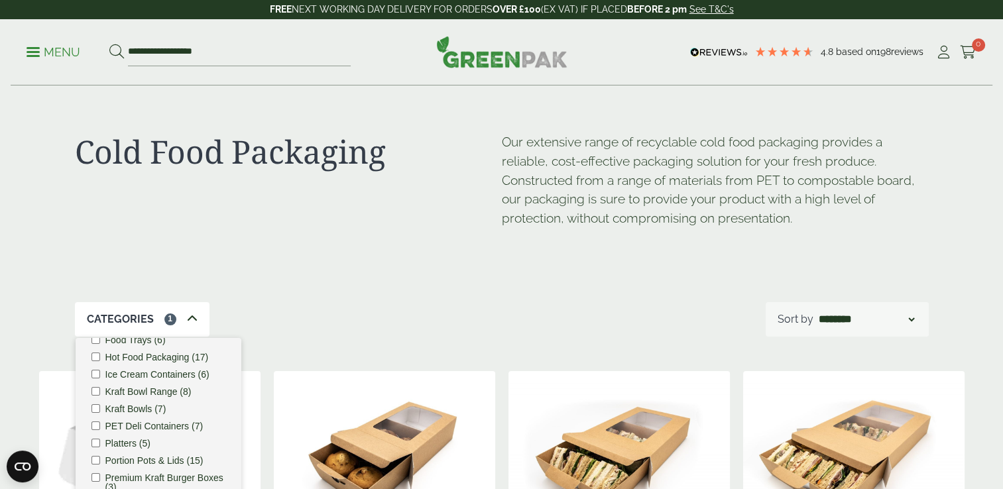
click at [950, 478] on img at bounding box center [853, 454] width 221 height 166
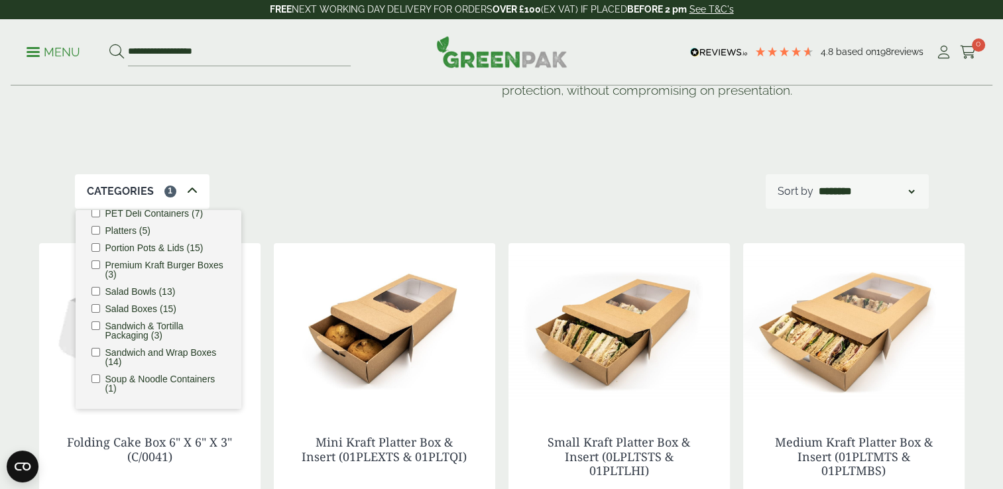
scroll to position [268, 0]
click at [133, 309] on label "Salad Boxes (15)" at bounding box center [140, 308] width 71 height 9
click at [912, 191] on select "**********" at bounding box center [866, 192] width 101 height 16
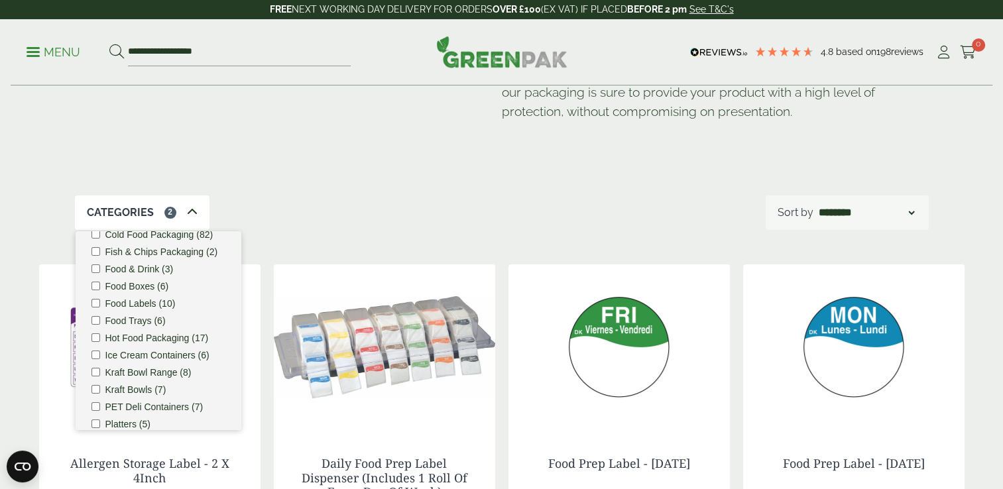
scroll to position [128, 0]
